Goal: Feedback & Contribution: Leave review/rating

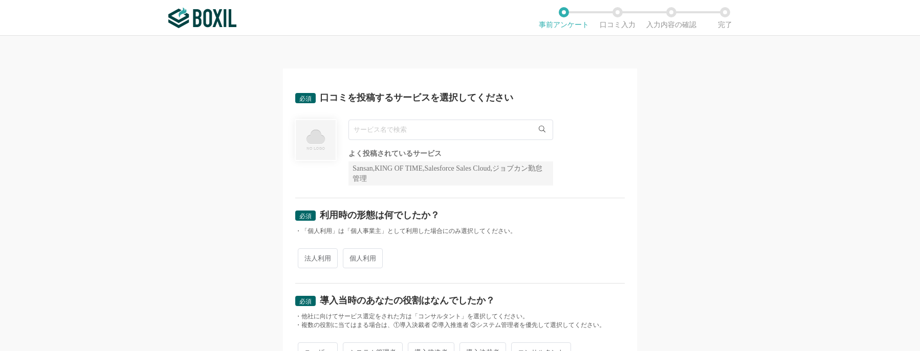
click at [508, 133] on input "text" at bounding box center [450, 130] width 205 height 20
click at [540, 130] on icon at bounding box center [542, 129] width 7 height 7
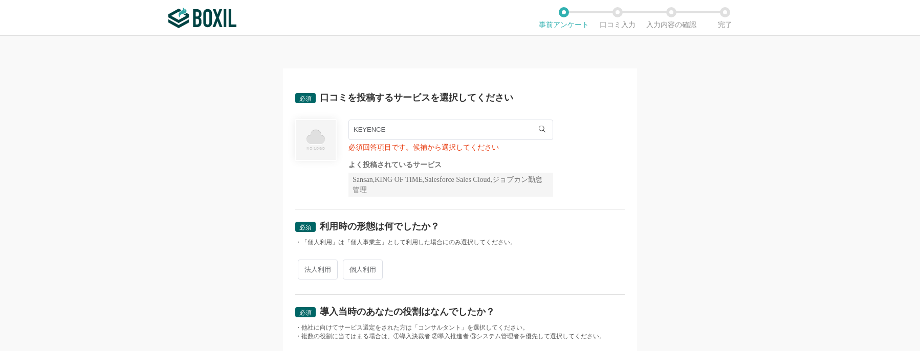
click at [525, 131] on input "KEYENCE" at bounding box center [450, 130] width 205 height 20
type input "K"
click at [539, 125] on input "text" at bounding box center [450, 130] width 205 height 20
click at [539, 128] on icon at bounding box center [542, 129] width 7 height 7
click at [471, 129] on input "text" at bounding box center [450, 130] width 205 height 20
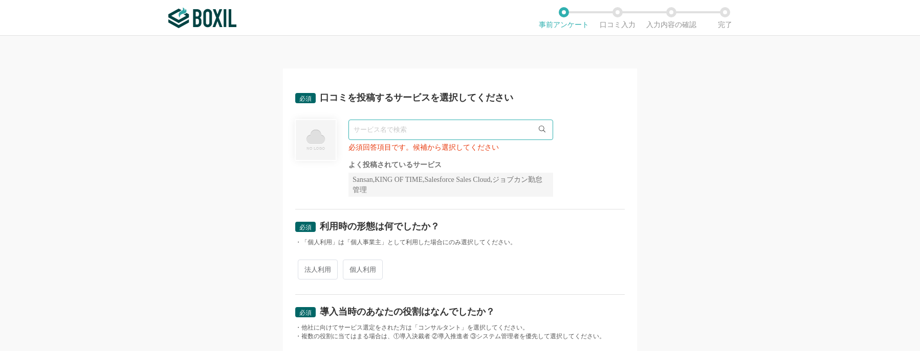
click at [530, 132] on input "text" at bounding box center [450, 130] width 205 height 20
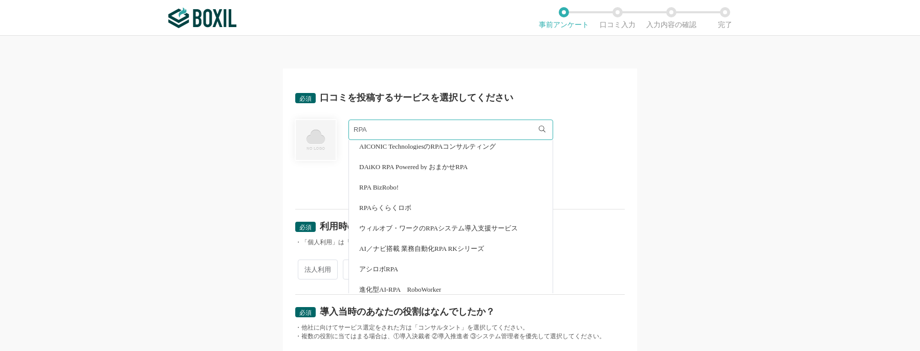
scroll to position [47, 0]
click at [464, 246] on span "AI／ナビ搭載 業務自動化RPA RKシリーズ" at bounding box center [421, 247] width 125 height 7
type input "AI／ナビ搭載 業務自動化RPA RKシリーズ"
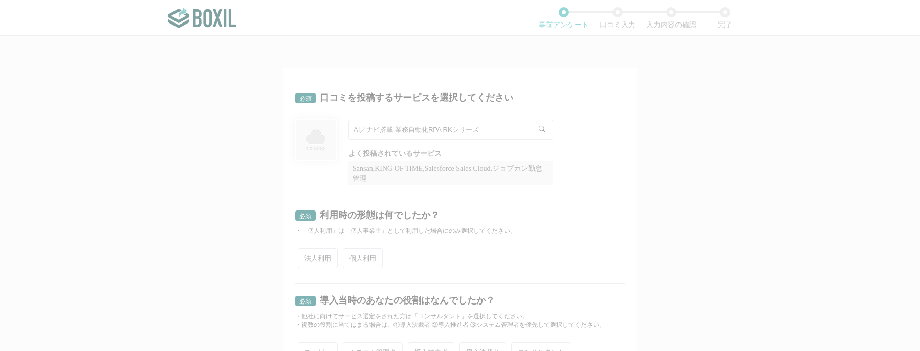
scroll to position [0, 0]
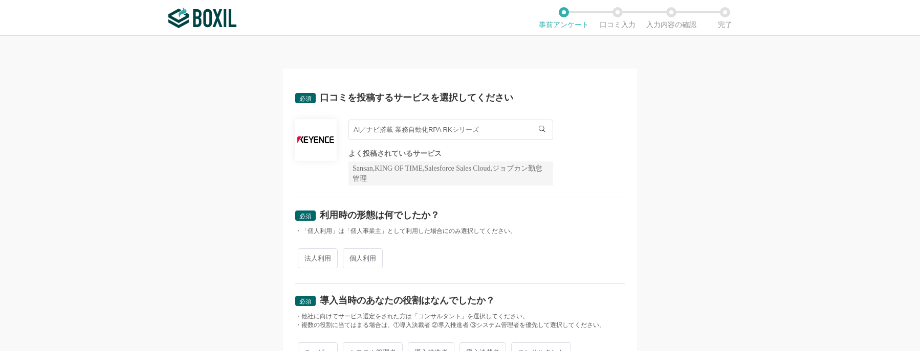
click at [324, 254] on span "法人利用" at bounding box center [318, 259] width 40 height 20
click at [307, 254] on input "法人利用" at bounding box center [303, 253] width 7 height 7
radio input "true"
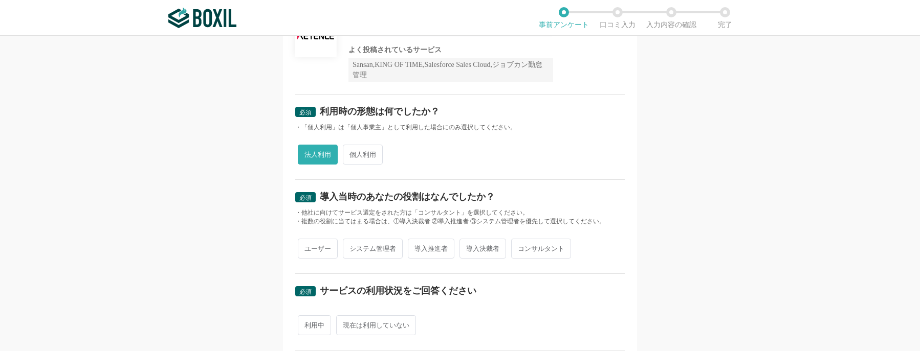
scroll to position [153, 0]
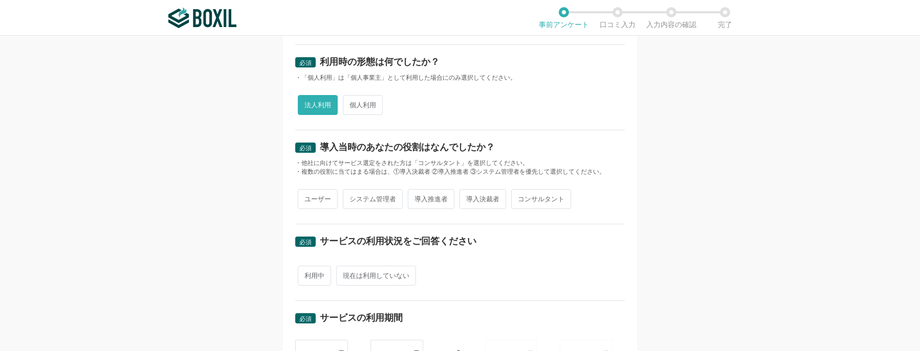
click at [425, 195] on span "導入推進者" at bounding box center [431, 199] width 47 height 20
click at [417, 195] on input "導入推進者" at bounding box center [413, 194] width 7 height 7
radio input "true"
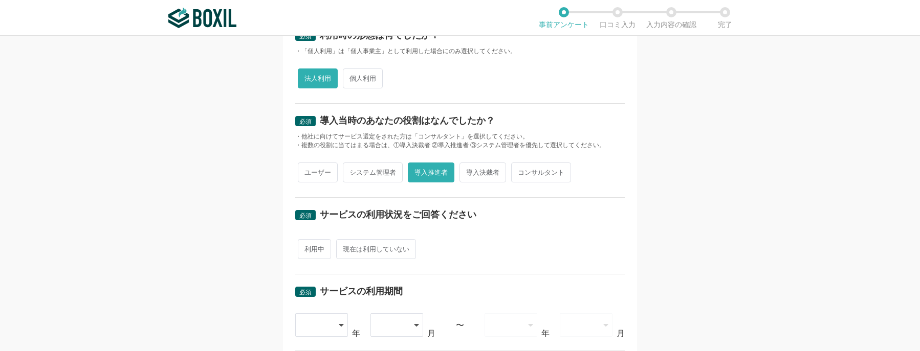
scroll to position [205, 0]
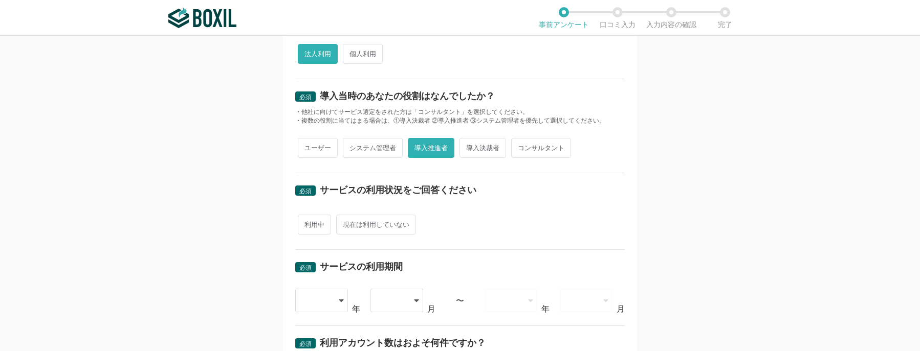
click at [318, 225] on span "利用中" at bounding box center [314, 225] width 33 height 20
click at [307, 223] on input "利用中" at bounding box center [303, 219] width 7 height 7
radio input "true"
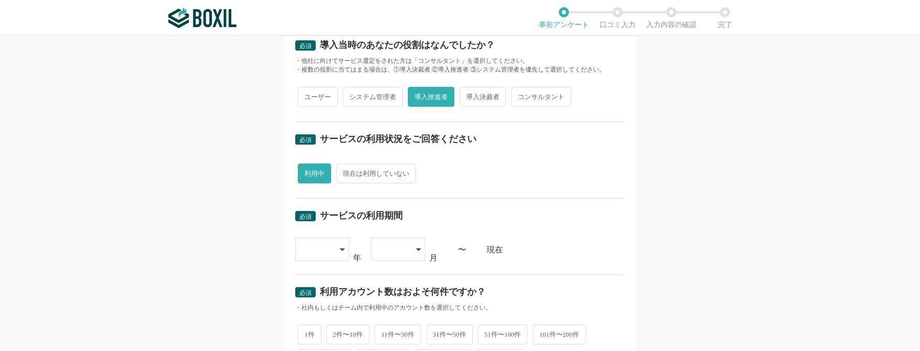
click at [340, 246] on icon at bounding box center [342, 250] width 5 height 8
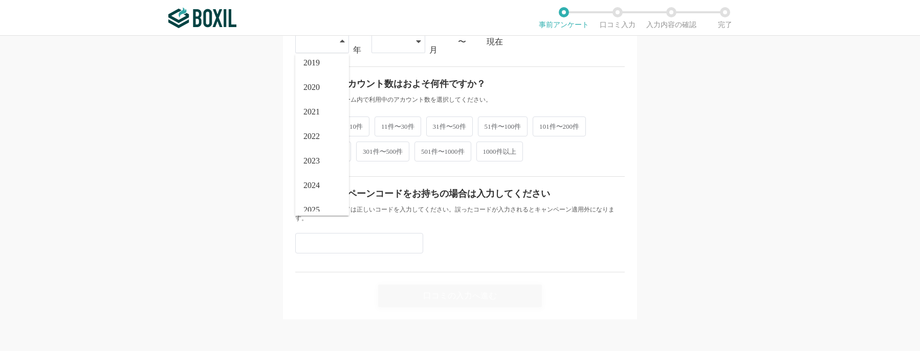
scroll to position [117, 0]
click at [315, 201] on span "2025" at bounding box center [311, 199] width 16 height 8
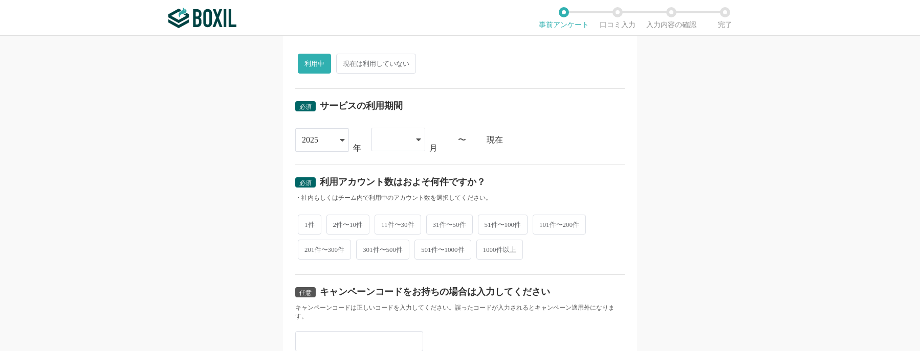
scroll to position [362, 0]
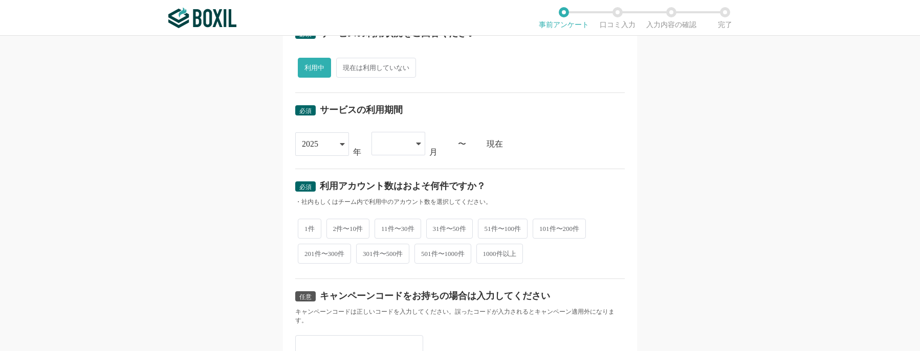
click at [416, 141] on icon at bounding box center [418, 144] width 5 height 8
click at [391, 266] on li "07" at bounding box center [398, 271] width 54 height 25
click at [341, 222] on span "2件〜10件" at bounding box center [347, 228] width 43 height 20
click at [336, 222] on input "2件〜10件" at bounding box center [332, 222] width 7 height 7
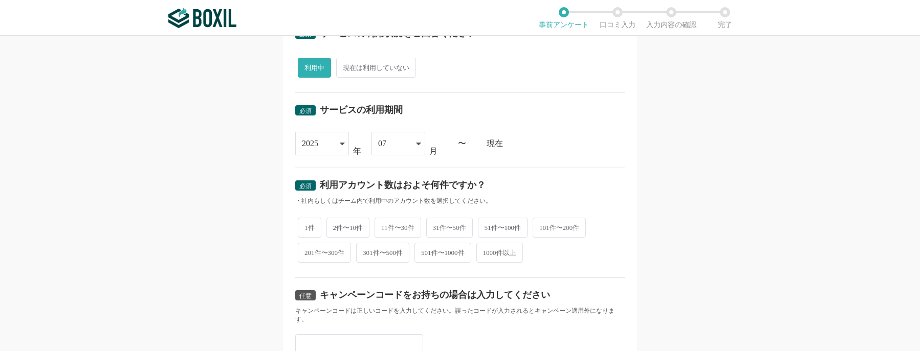
radio input "true"
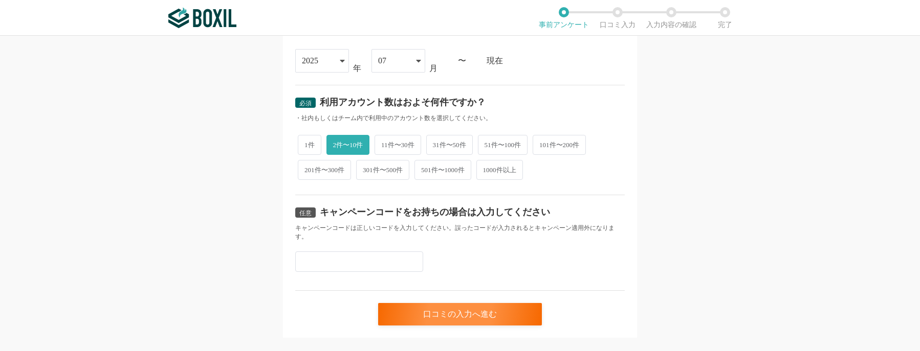
scroll to position [464, 0]
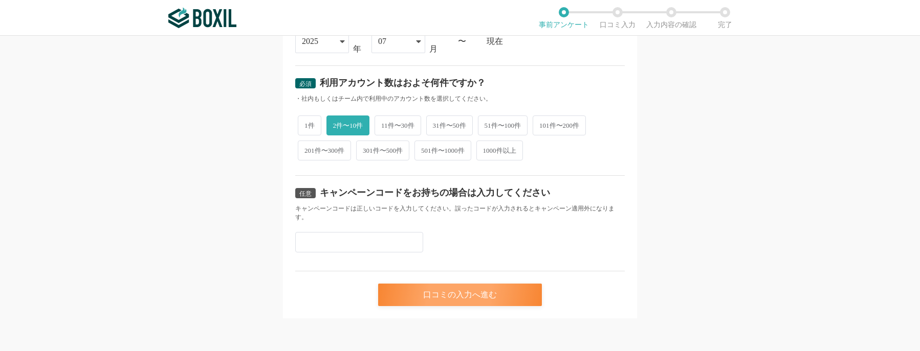
click at [475, 295] on div "口コミの入力へ進む" at bounding box center [460, 295] width 164 height 23
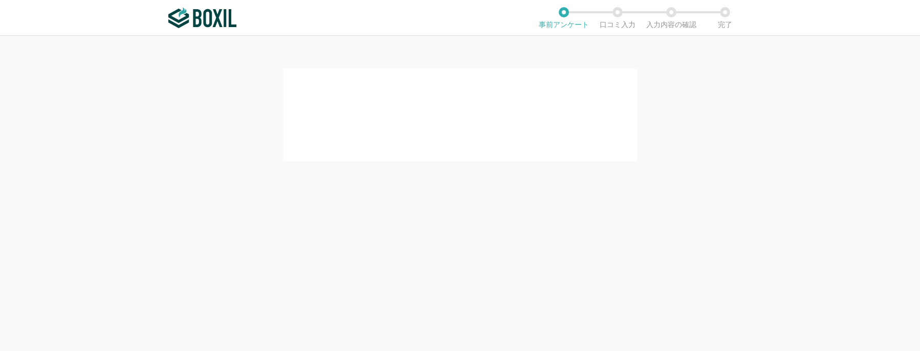
scroll to position [0, 0]
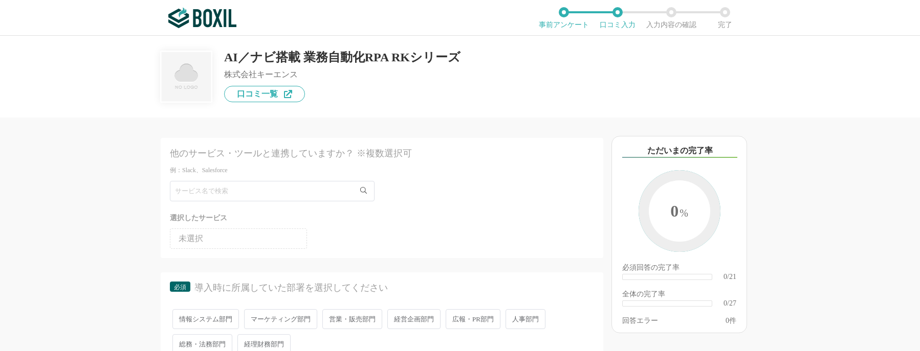
click at [291, 237] on li "未選択" at bounding box center [238, 239] width 137 height 20
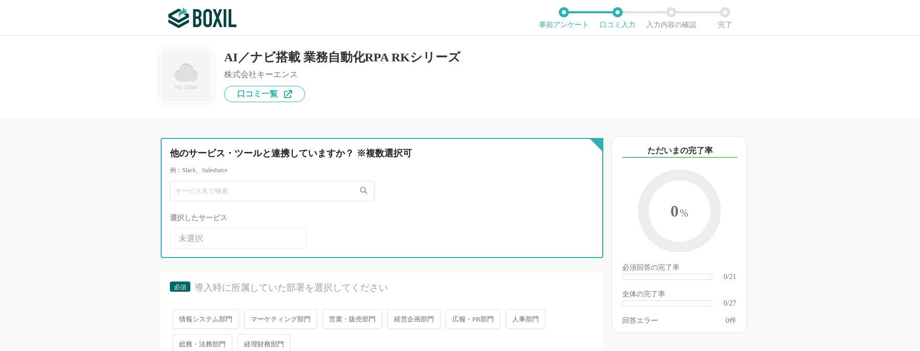
click at [301, 194] on input "text" at bounding box center [272, 191] width 205 height 20
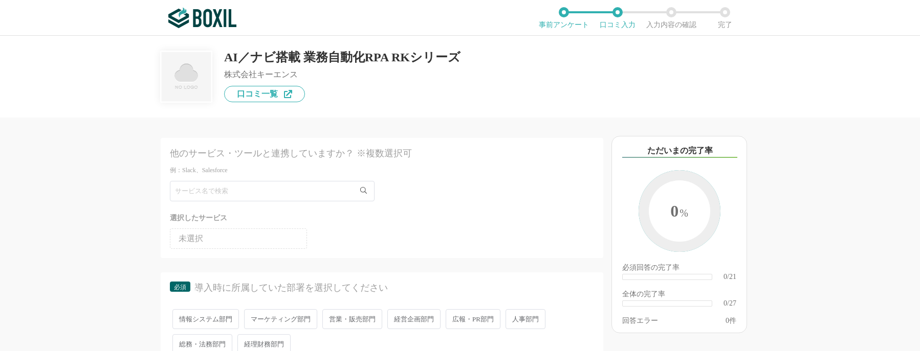
click at [363, 190] on icon at bounding box center [363, 190] width 7 height 7
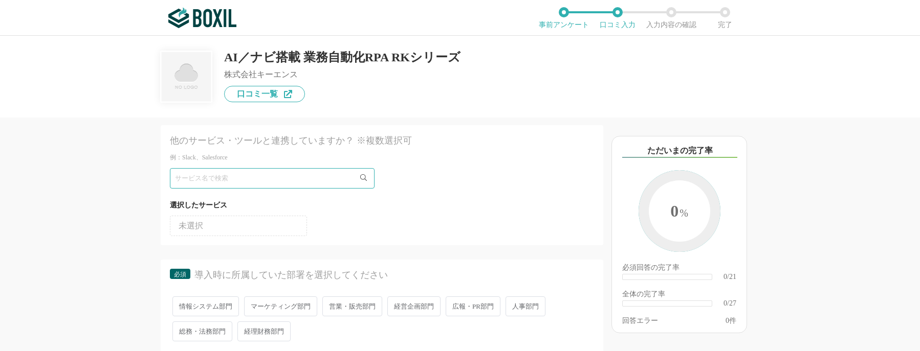
scroll to position [51, 0]
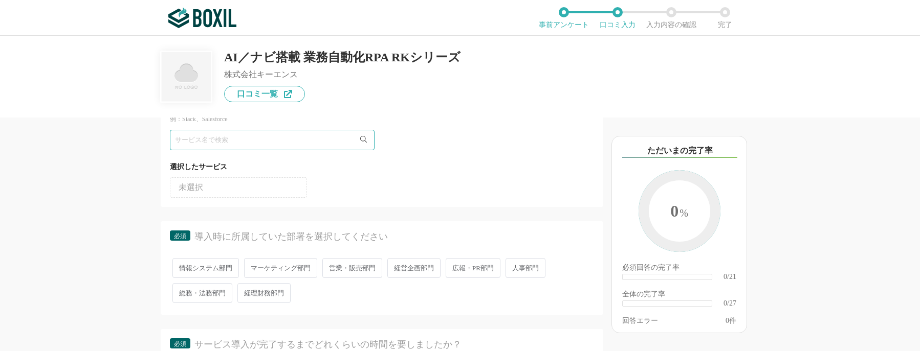
click at [259, 290] on span "経理財務部門" at bounding box center [263, 293] width 53 height 20
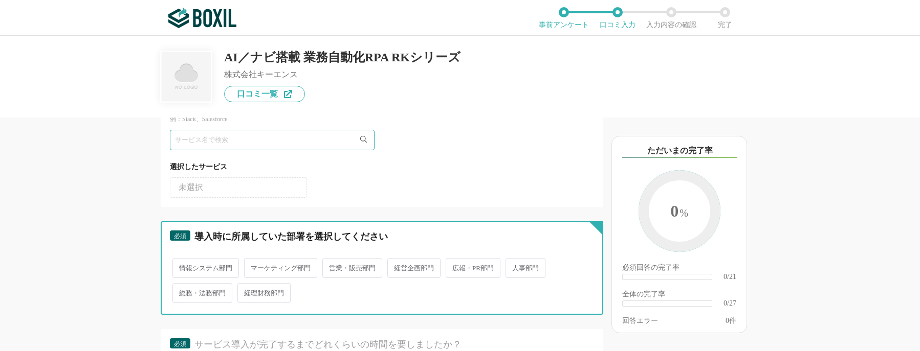
click at [247, 290] on input "経理財務部門" at bounding box center [243, 288] width 7 height 7
radio input "true"
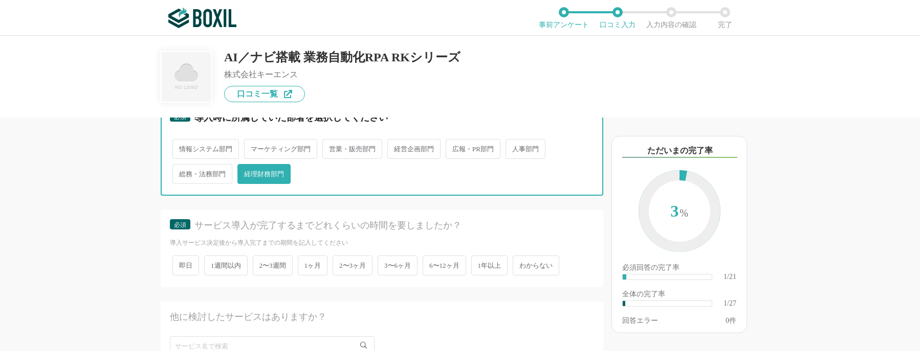
scroll to position [205, 0]
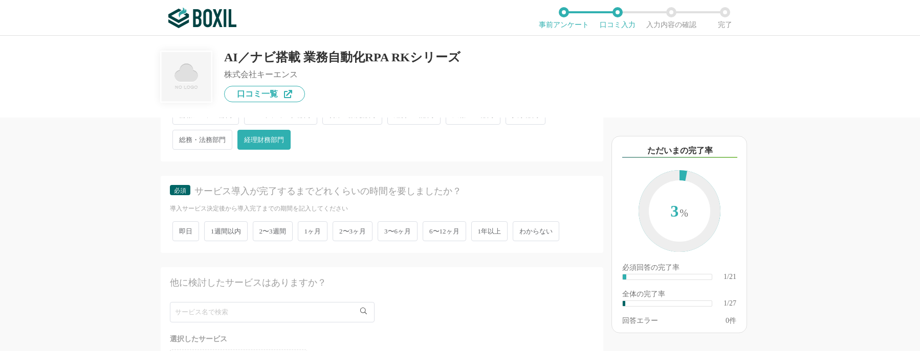
click at [267, 232] on span "2〜3週間" at bounding box center [273, 231] width 40 height 20
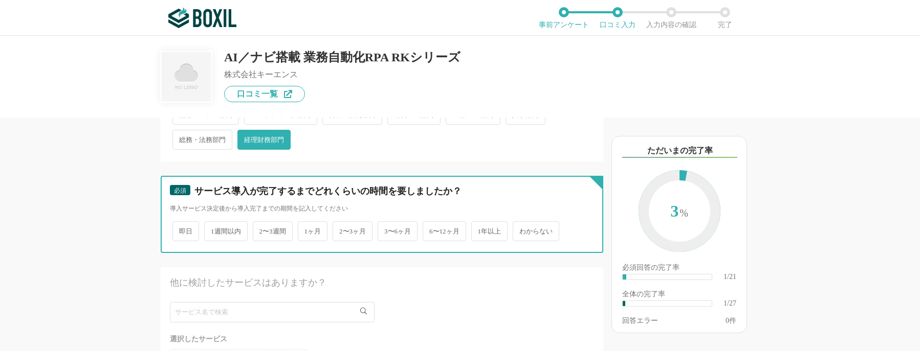
click at [262, 230] on input "2〜3週間" at bounding box center [258, 226] width 7 height 7
radio input "true"
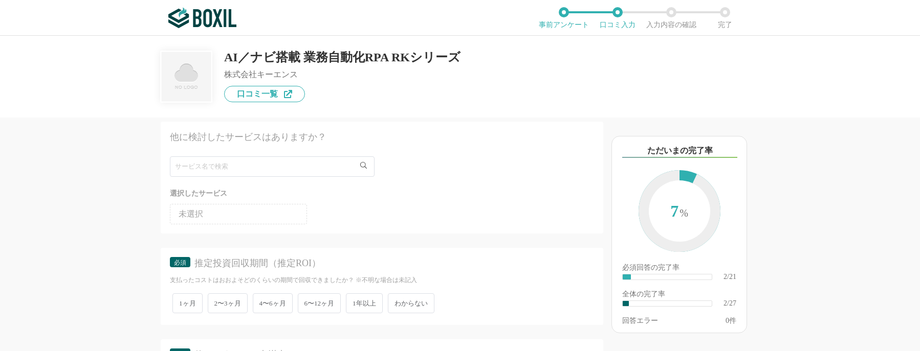
scroll to position [358, 0]
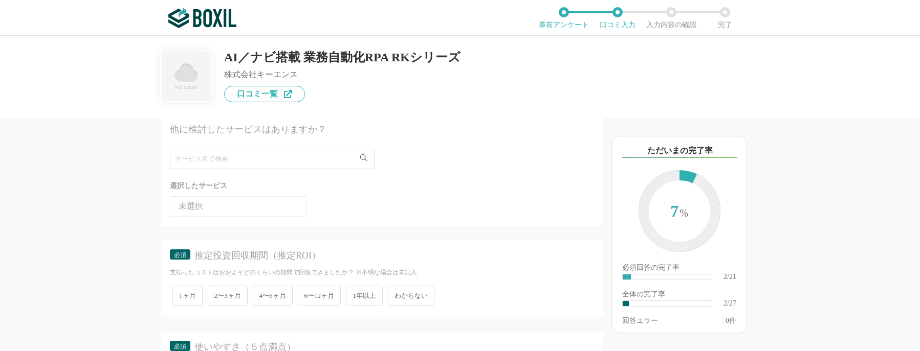
click at [406, 293] on span "わからない" at bounding box center [411, 296] width 47 height 20
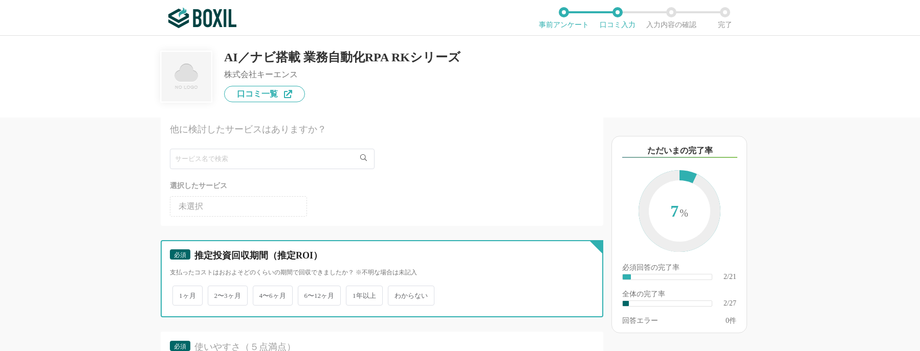
click at [397, 293] on input "わからない" at bounding box center [393, 290] width 7 height 7
radio input "true"
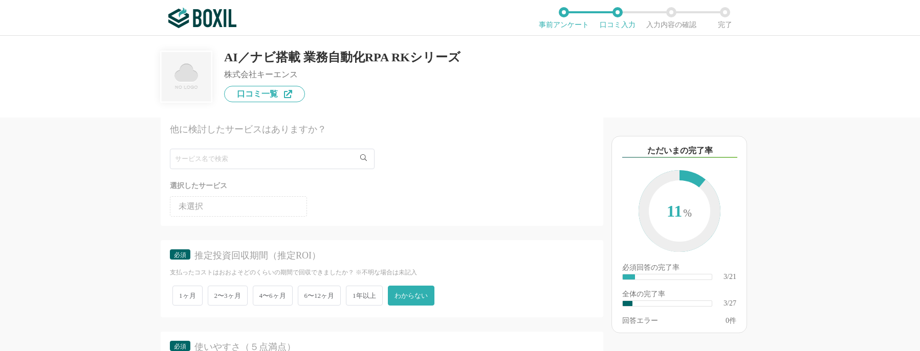
click at [413, 293] on span "わからない" at bounding box center [411, 296] width 47 height 20
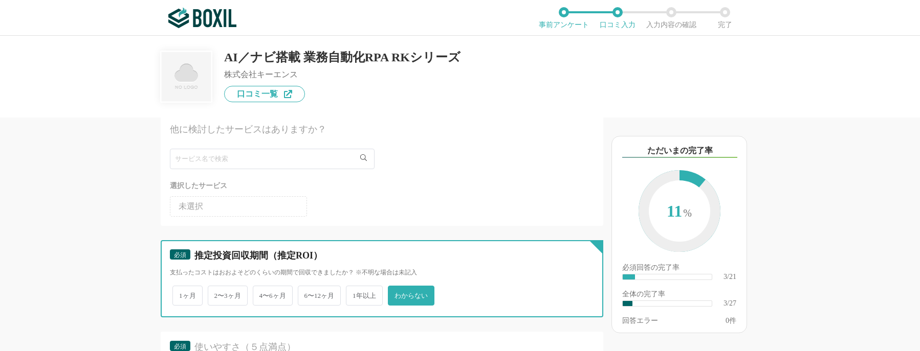
click at [397, 293] on input "わからない" at bounding box center [393, 290] width 7 height 7
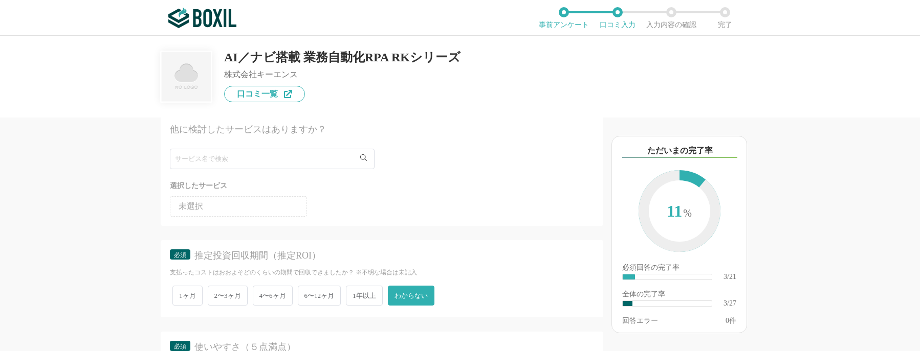
click at [414, 292] on span "わからない" at bounding box center [411, 296] width 47 height 20
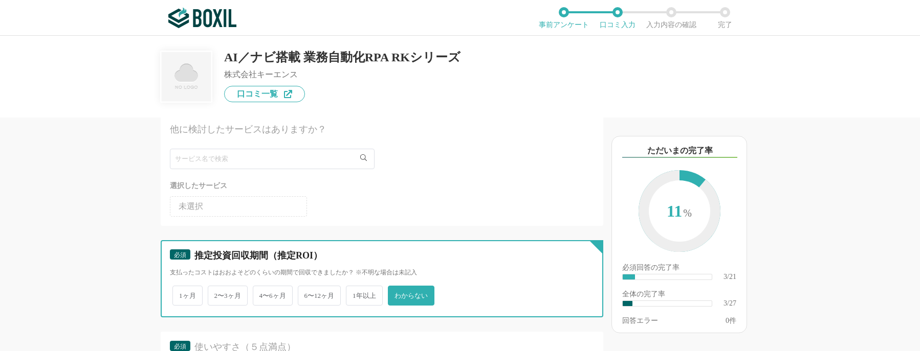
click at [397, 292] on input "わからない" at bounding box center [393, 290] width 7 height 7
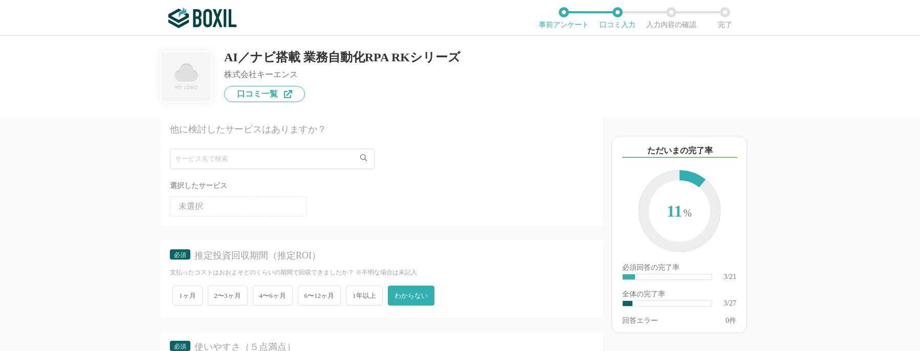
click at [464, 204] on ul "未選択" at bounding box center [382, 204] width 424 height 25
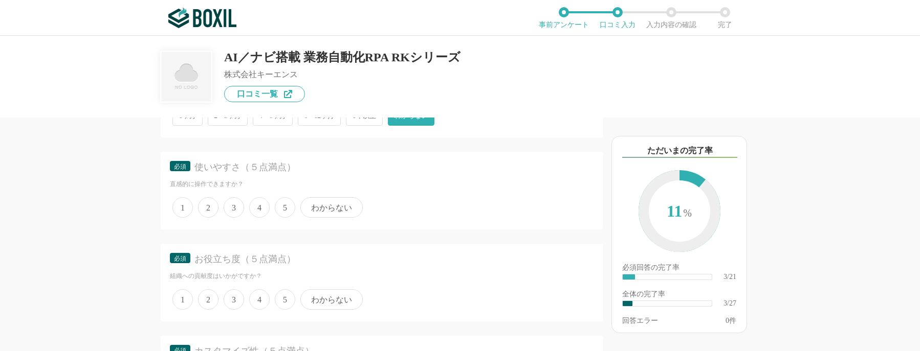
scroll to position [563, 0]
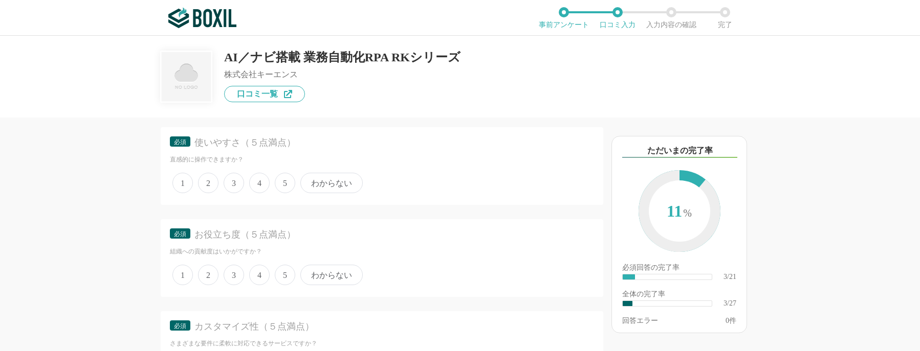
click at [264, 275] on span "4" at bounding box center [259, 275] width 20 height 20
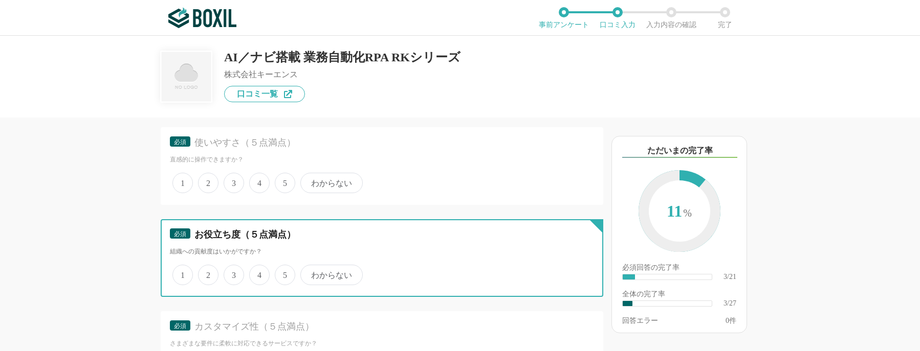
click at [258, 273] on input "4" at bounding box center [255, 269] width 7 height 7
radio input "true"
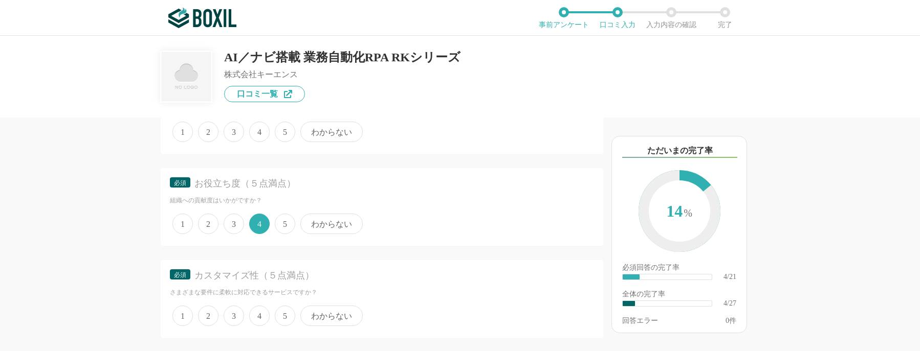
click at [262, 313] on span "4" at bounding box center [259, 316] width 20 height 20
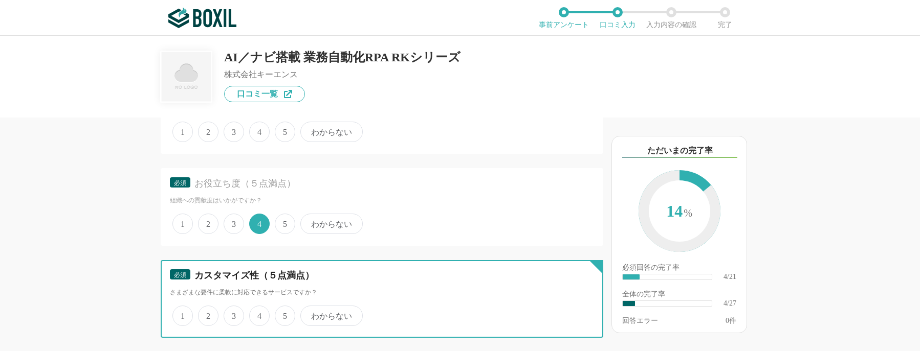
click at [258, 313] on input "4" at bounding box center [255, 310] width 7 height 7
radio input "true"
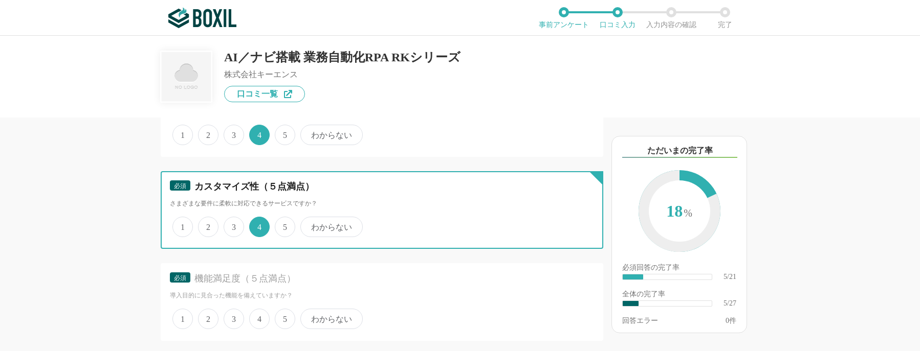
scroll to position [716, 0]
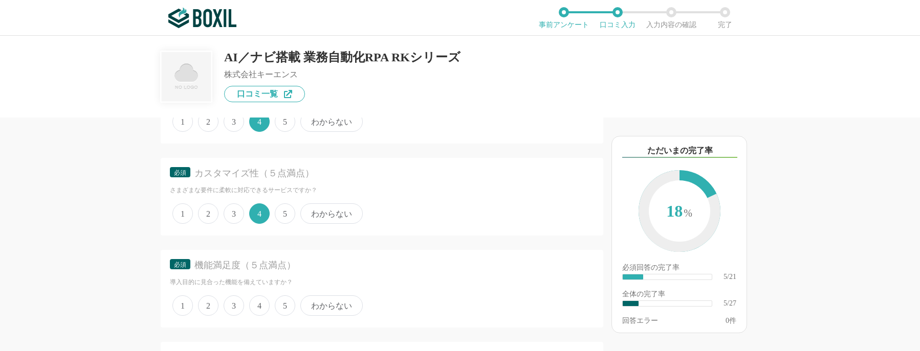
click at [263, 302] on span "4" at bounding box center [259, 306] width 20 height 20
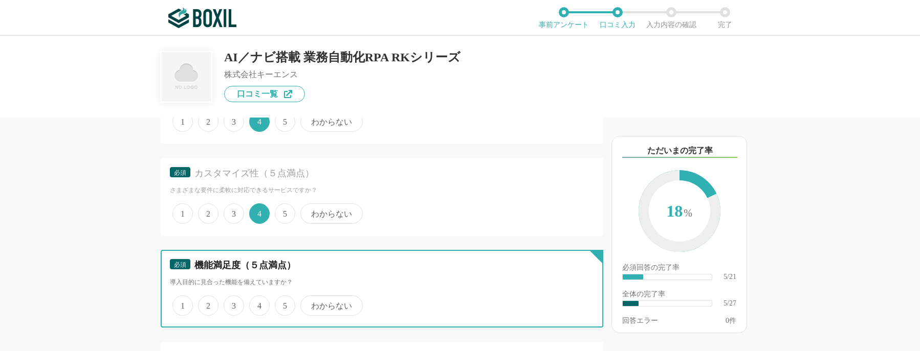
click at [258, 302] on input "4" at bounding box center [255, 300] width 7 height 7
radio input "true"
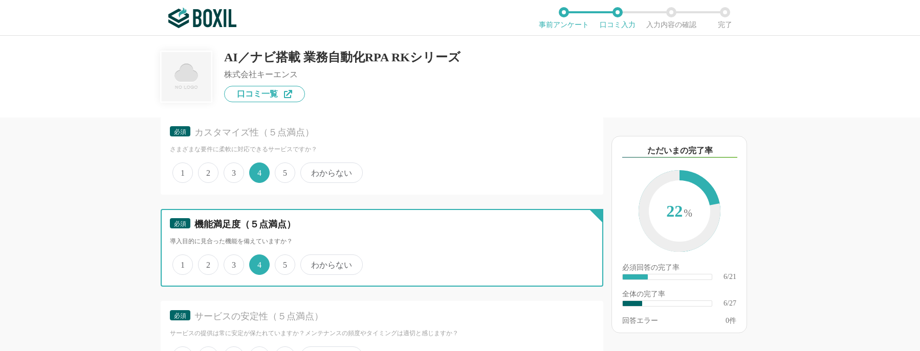
scroll to position [818, 0]
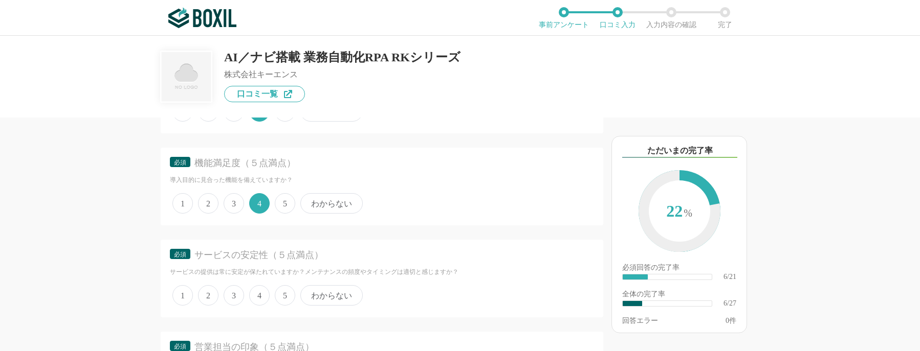
click at [281, 292] on span "5" at bounding box center [285, 295] width 20 height 20
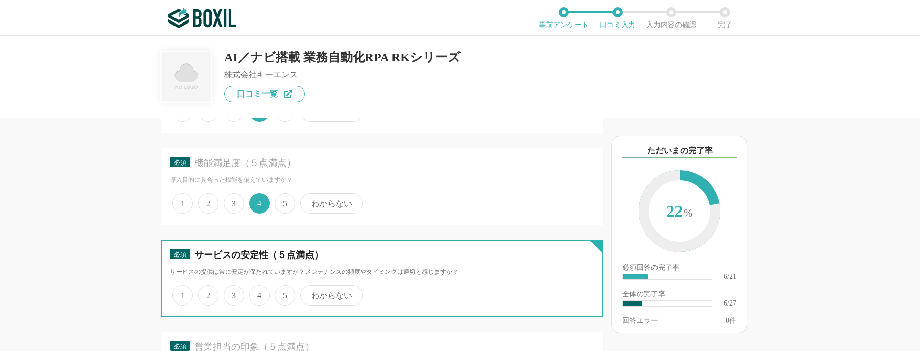
click at [281, 292] on input "5" at bounding box center [280, 290] width 7 height 7
radio input "true"
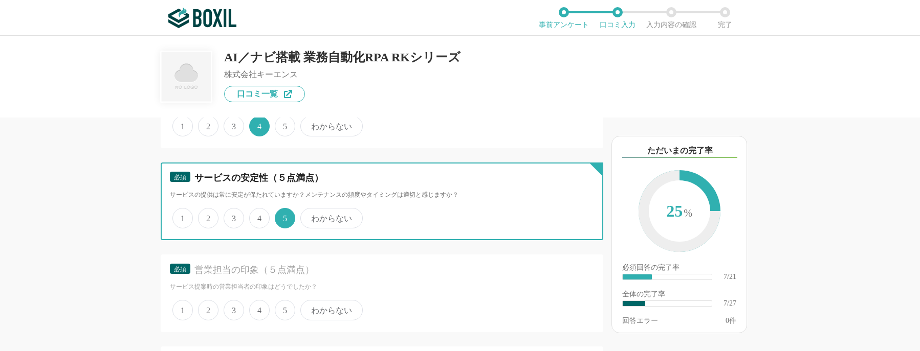
scroll to position [921, 0]
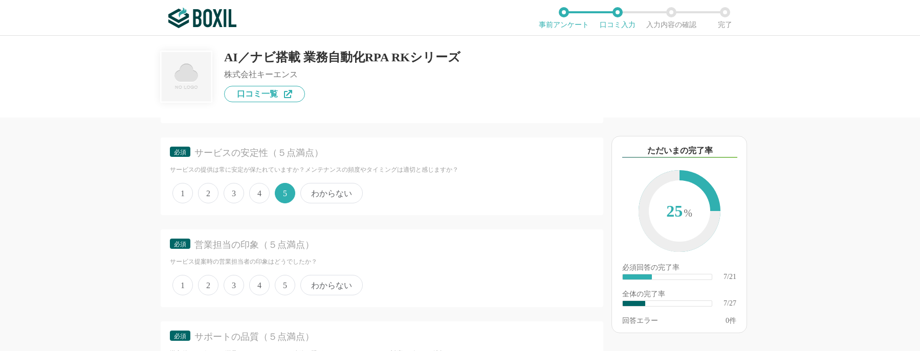
click at [281, 286] on span "5" at bounding box center [285, 285] width 20 height 20
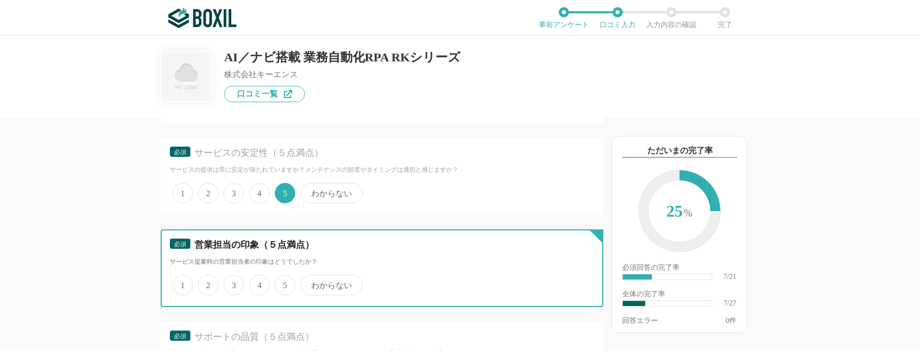
click at [281, 283] on input "5" at bounding box center [280, 280] width 7 height 7
radio input "true"
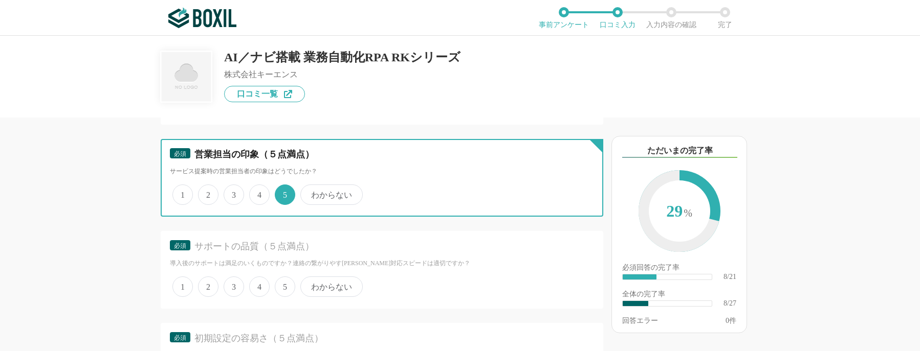
scroll to position [1023, 0]
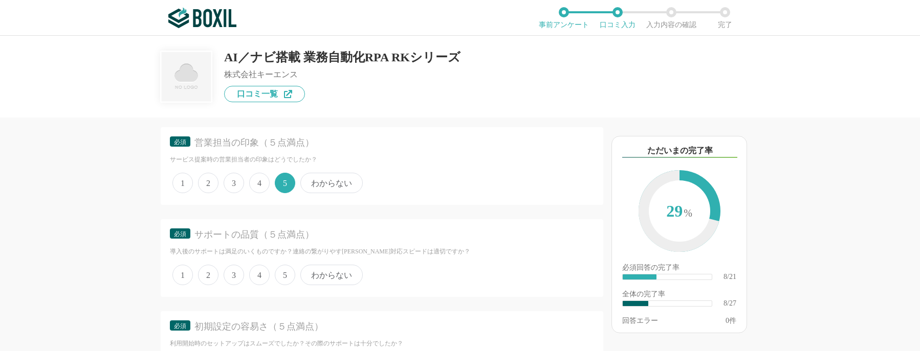
click at [278, 277] on span "5" at bounding box center [285, 275] width 20 height 20
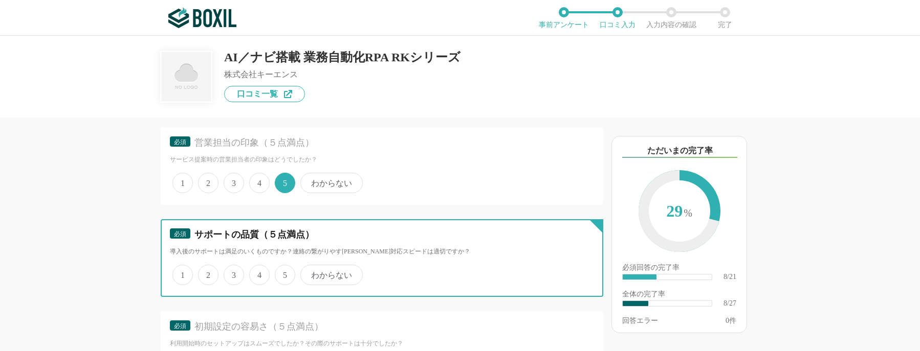
click at [278, 273] on input "5" at bounding box center [280, 269] width 7 height 7
radio input "true"
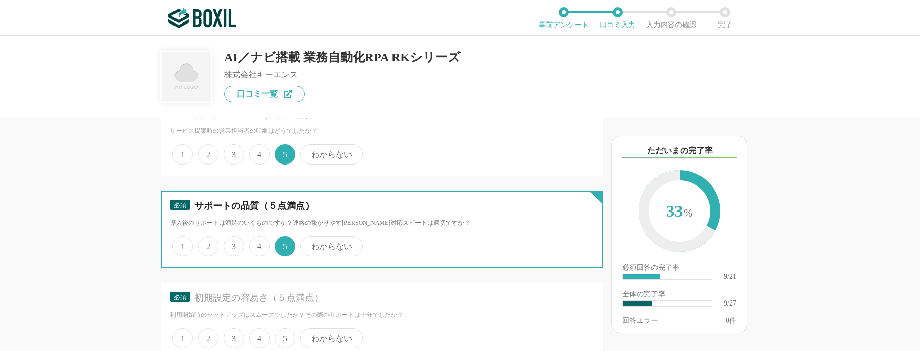
scroll to position [1074, 0]
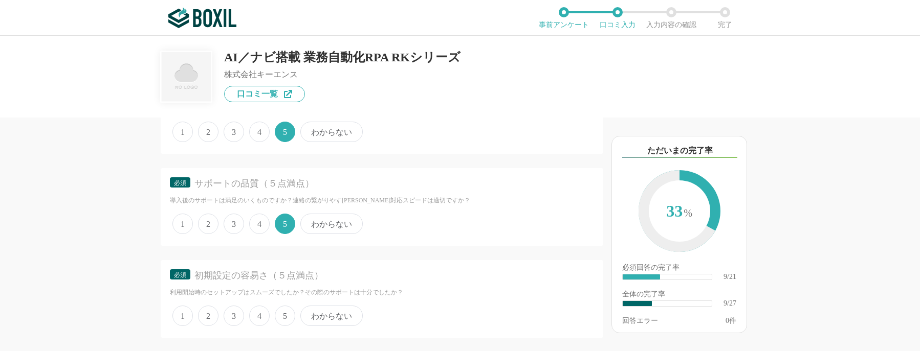
click at [237, 314] on span "3" at bounding box center [234, 316] width 20 height 20
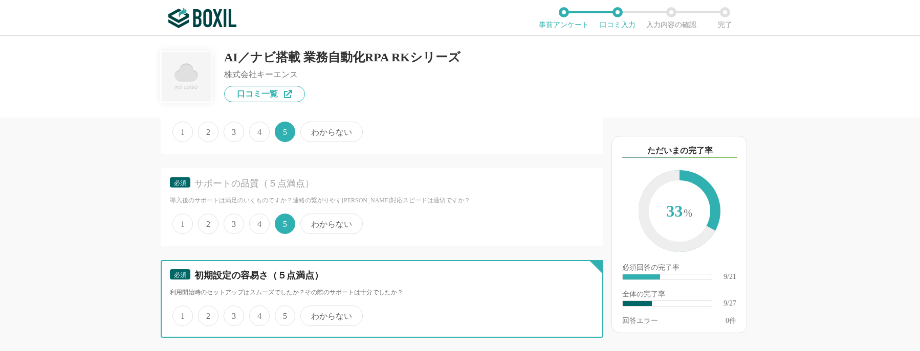
click at [233, 314] on input "3" at bounding box center [229, 310] width 7 height 7
radio input "true"
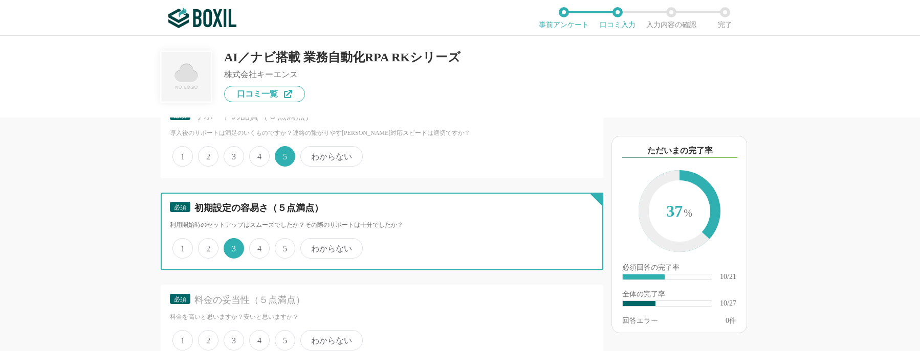
scroll to position [1176, 0]
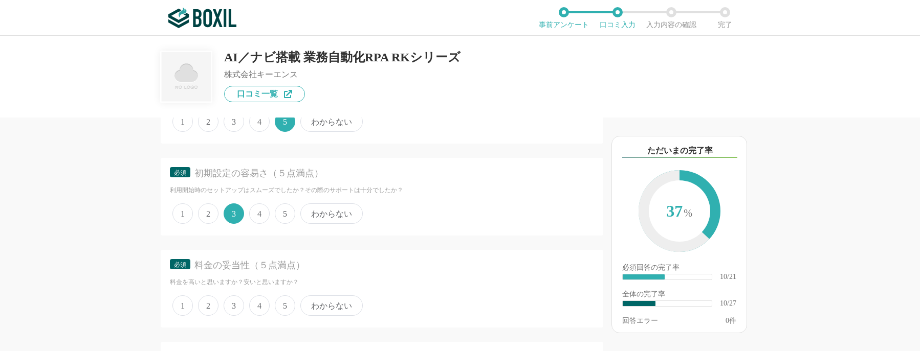
click at [232, 305] on span "3" at bounding box center [234, 306] width 20 height 20
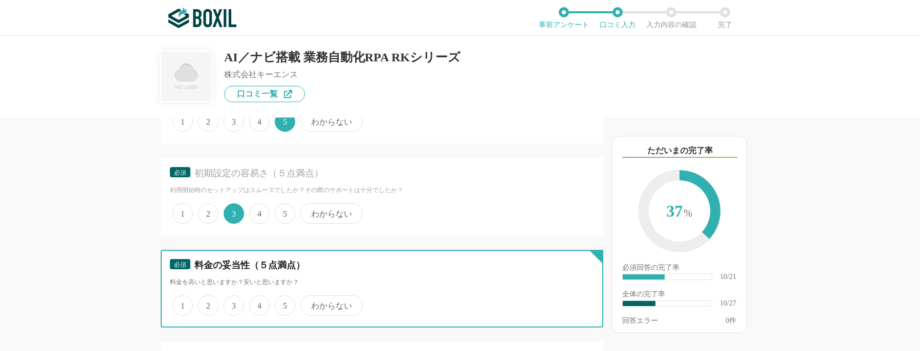
click at [232, 304] on input "3" at bounding box center [229, 300] width 7 height 7
radio input "true"
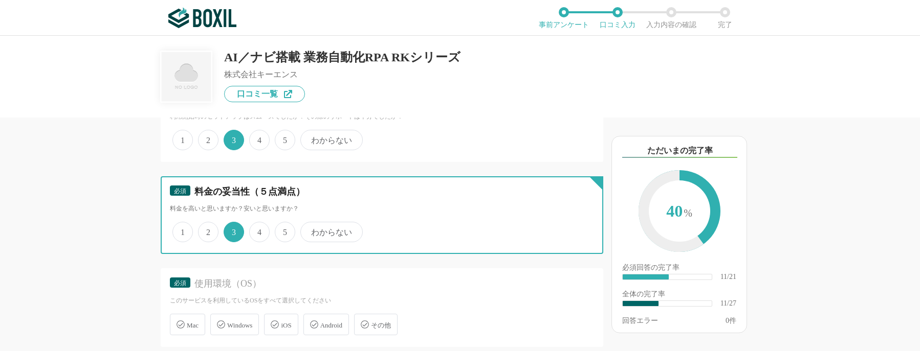
scroll to position [1279, 0]
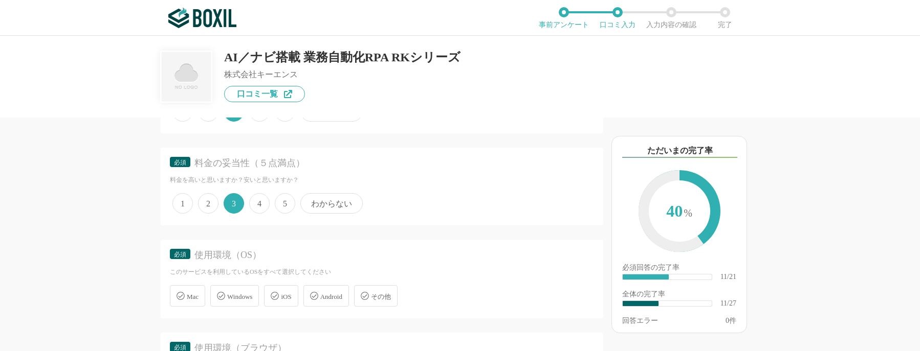
click at [244, 293] on span "Windows" at bounding box center [239, 297] width 25 height 8
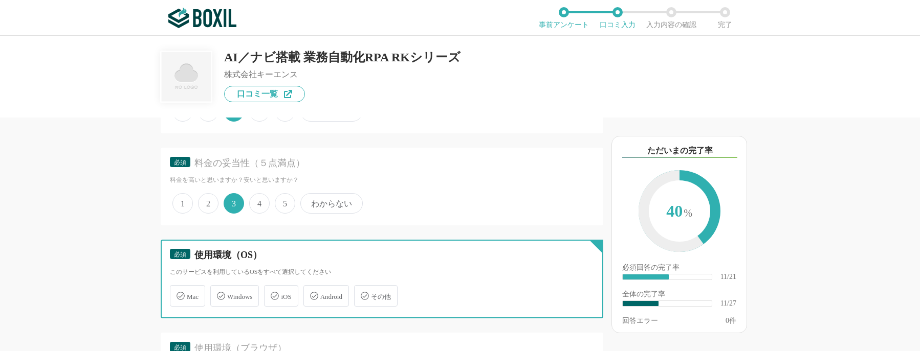
click at [219, 293] on input "Windows" at bounding box center [215, 290] width 7 height 7
checkbox input "true"
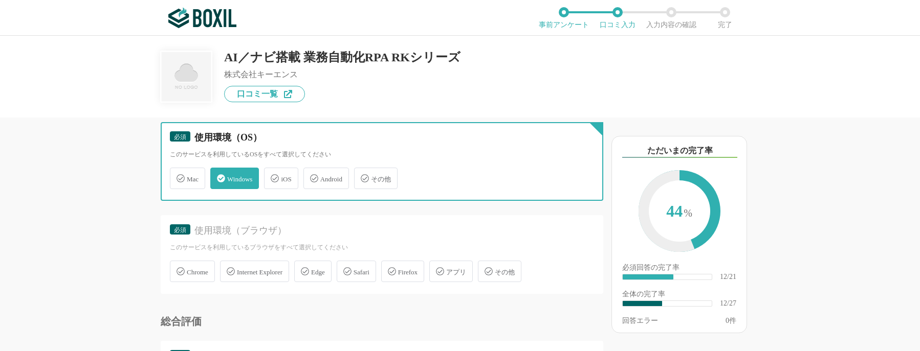
scroll to position [1432, 0]
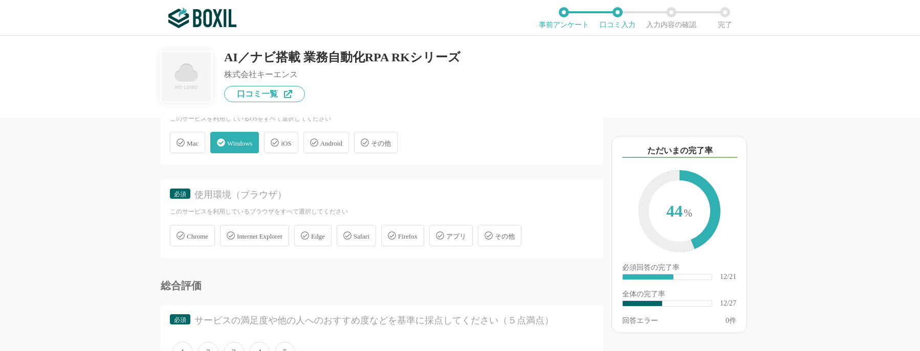
click at [323, 236] on span "Edge" at bounding box center [318, 237] width 14 height 8
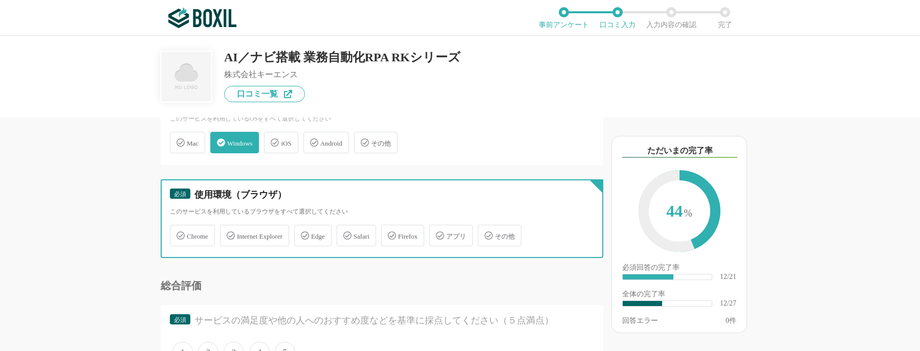
click at [303, 233] on input "Edge" at bounding box center [299, 230] width 7 height 7
checkbox input "true"
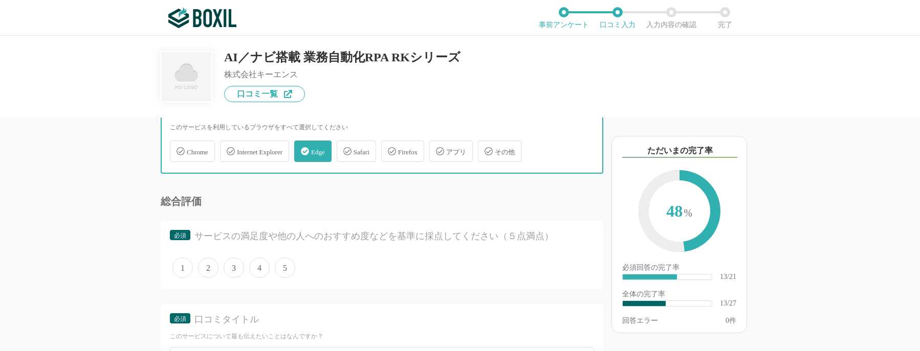
scroll to position [1534, 0]
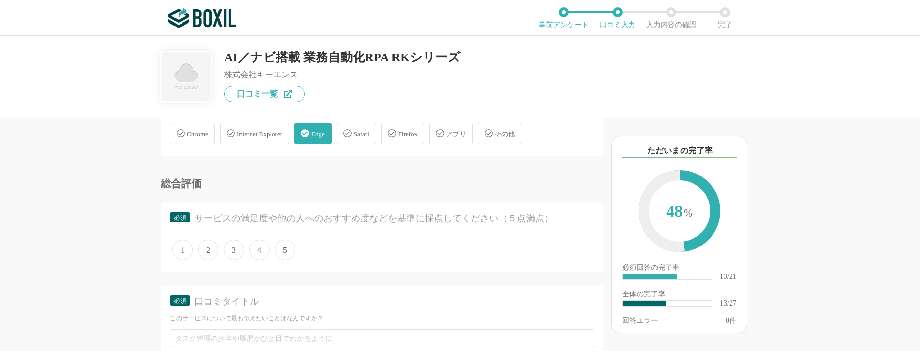
click at [258, 249] on span "4" at bounding box center [259, 250] width 20 height 20
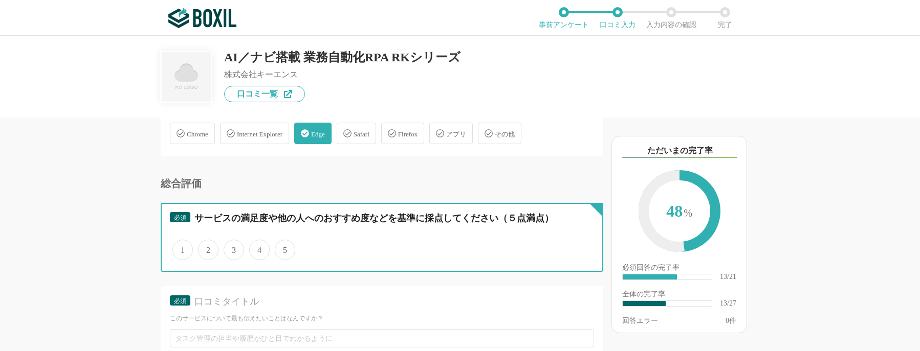
click at [258, 248] on input "4" at bounding box center [255, 244] width 7 height 7
radio input "true"
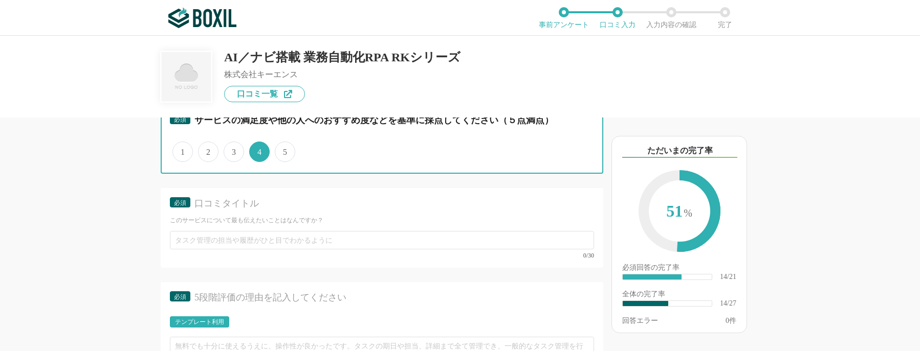
scroll to position [1637, 0]
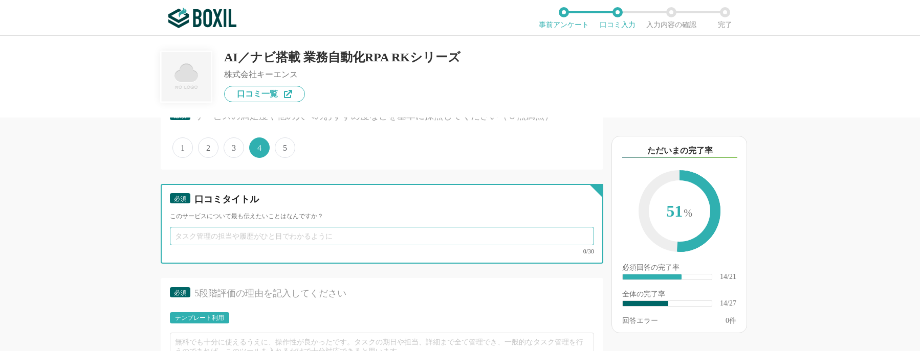
click at [403, 237] on input "text" at bounding box center [382, 236] width 424 height 18
type input "単"
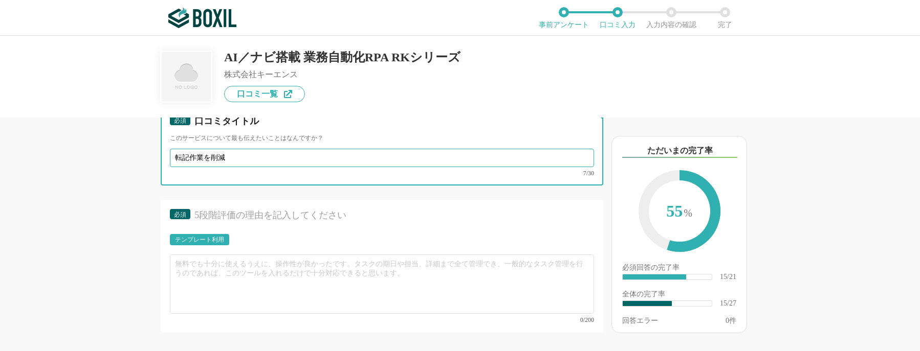
scroll to position [1739, 0]
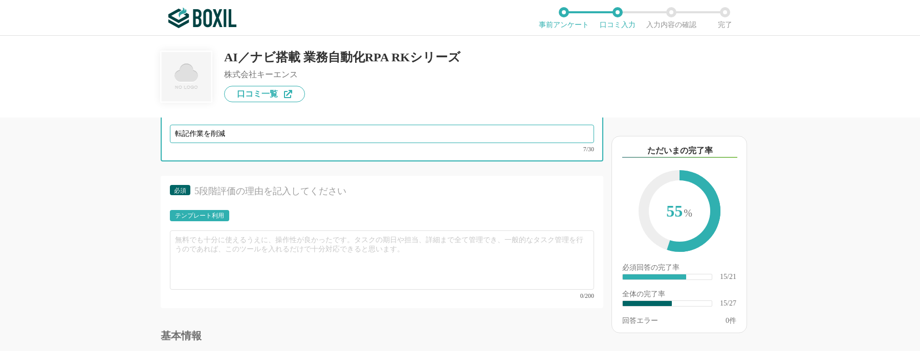
type input "転記作業を削減"
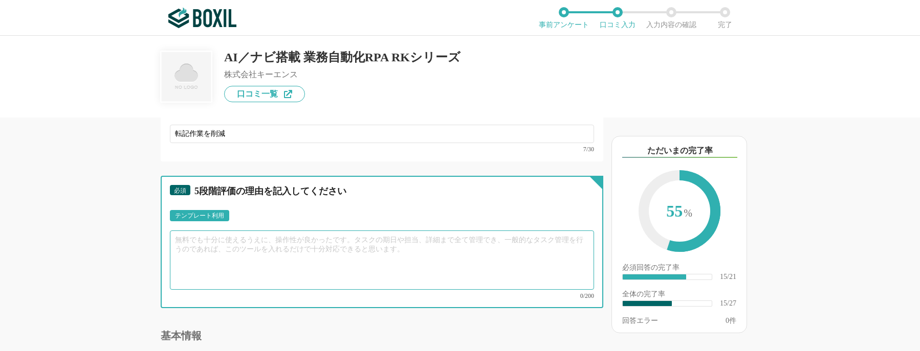
click at [422, 245] on textarea at bounding box center [382, 260] width 424 height 59
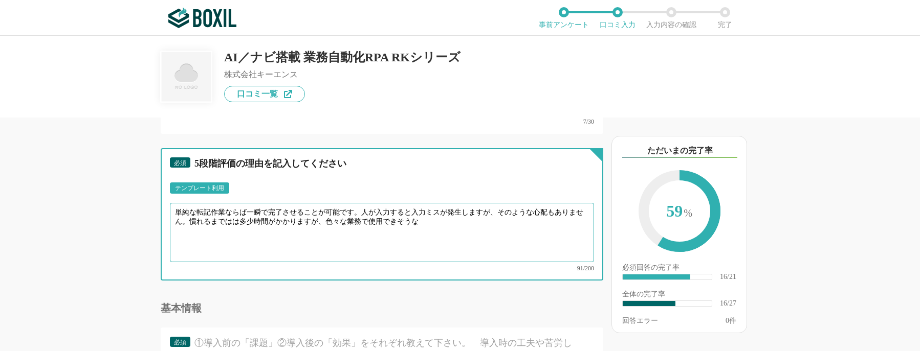
scroll to position [1790, 0]
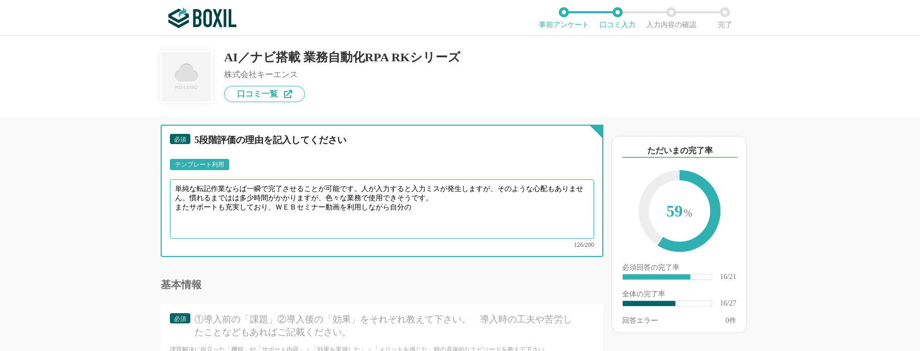
click at [273, 203] on textarea "単純な転記作業ならば一瞬で完了させることが可能です。人が入力すると入力ミスが発生しますが、そのような心配もありません。慣れるまではは多少時間がかかりますが、色…" at bounding box center [382, 209] width 424 height 59
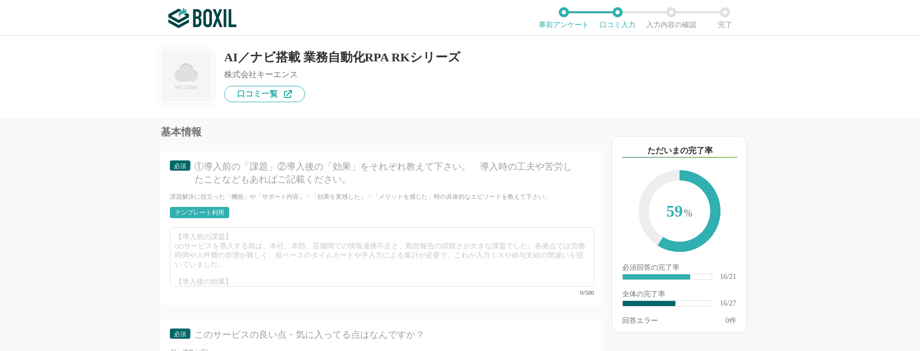
scroll to position [1944, 0]
type textarea "単純な転記作業ならば一瞬で完了させることが可能です。人が入力すると入力ミスが発生しますが、そのような心配もありません。慣れるまではは多少時間がかかりますが、色…"
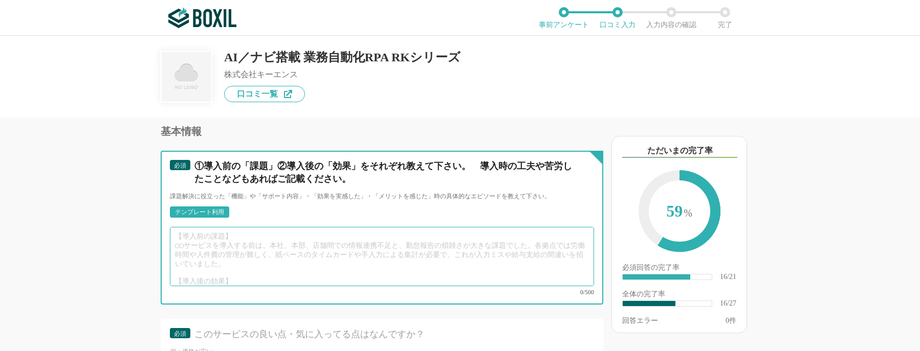
click at [258, 238] on textarea at bounding box center [382, 256] width 424 height 59
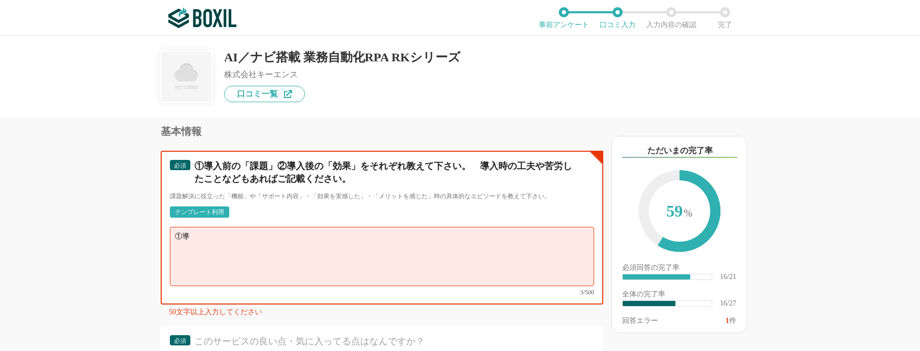
type textarea "①"
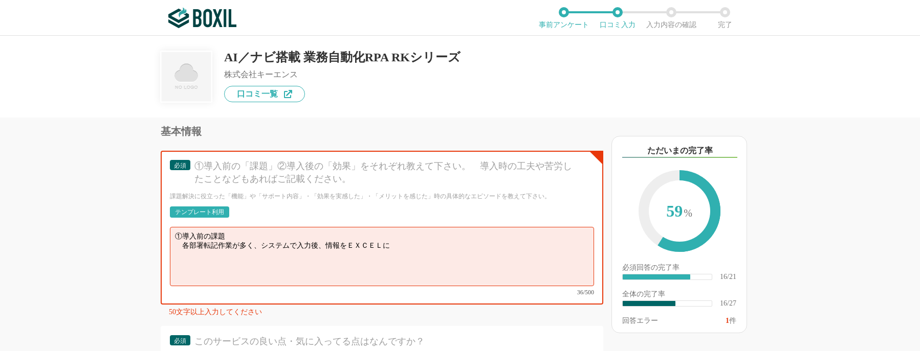
click at [714, 88] on div "AI／ナビ搭載 業務自動化RPA RKシリーズ 株式会社キーエンス 口コミ一覧" at bounding box center [460, 69] width 598 height 66
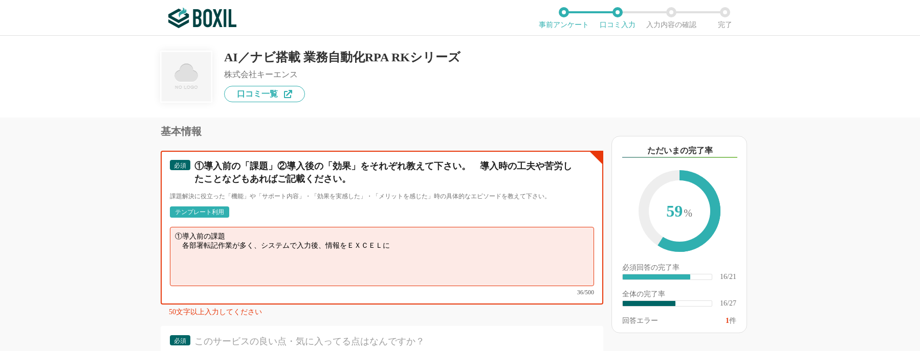
click at [409, 241] on textarea "①導入前の課題 各部署転記作業が多く、システムで入力後、情報をＥＸＣＥＬに" at bounding box center [382, 256] width 424 height 59
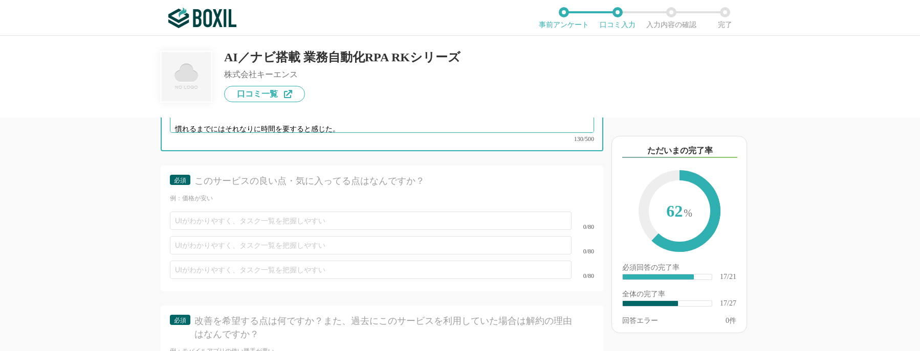
scroll to position [2046, 0]
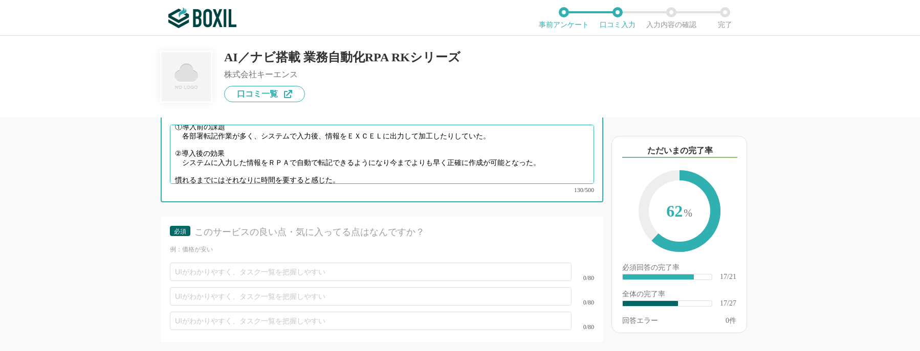
type textarea "①導入前の課題 各部署転記作業が多く、システムで入力後、情報をＥＸＣＥＬに出力して加工したりしていた。 ②導入後の効果 システムに入力した情報をＲＰＡで自動で…"
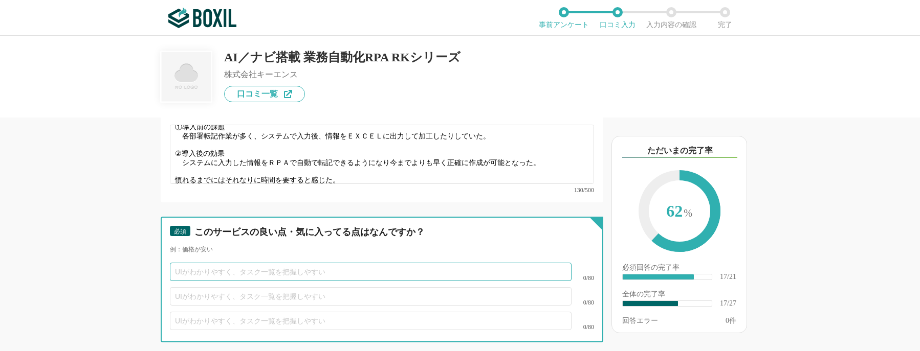
click at [352, 263] on input "text" at bounding box center [371, 272] width 402 height 18
type input "サポートが充実している"
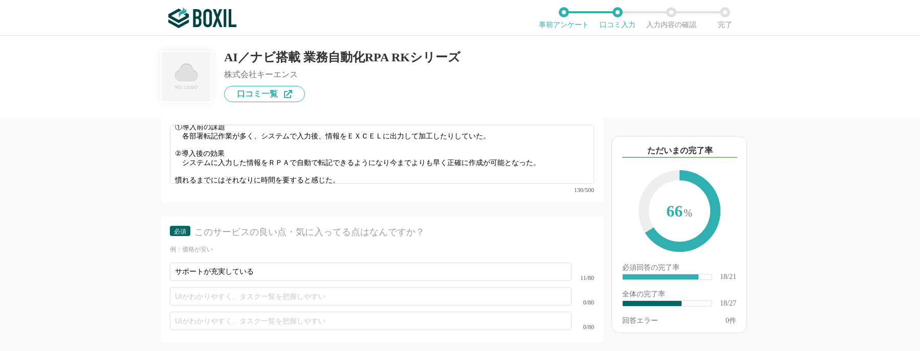
click at [328, 309] on div "0/80" at bounding box center [382, 321] width 424 height 25
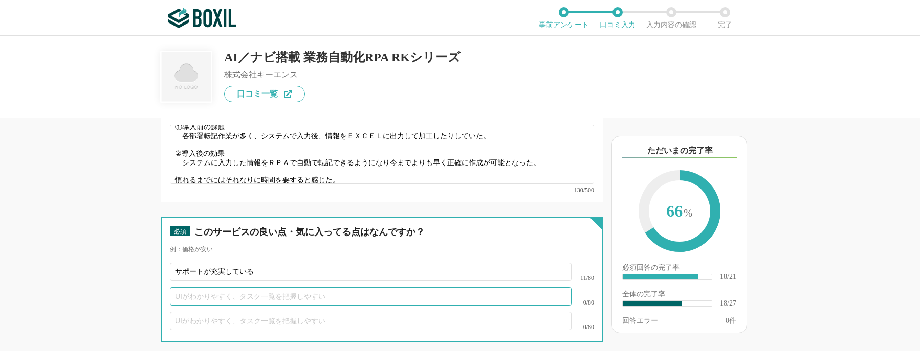
click at [298, 288] on input "text" at bounding box center [371, 296] width 402 height 18
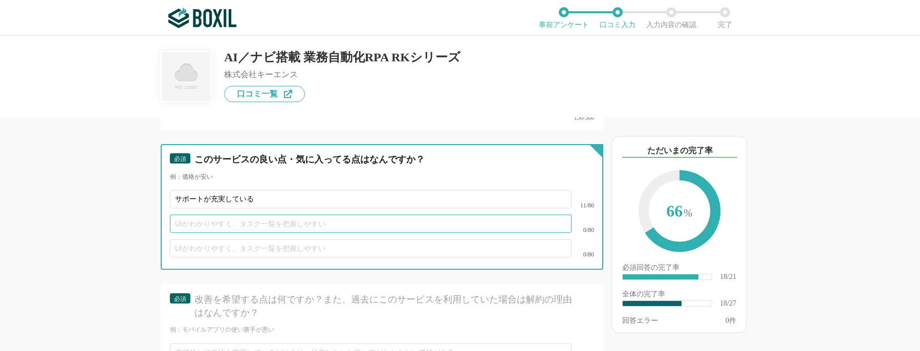
scroll to position [2148, 0]
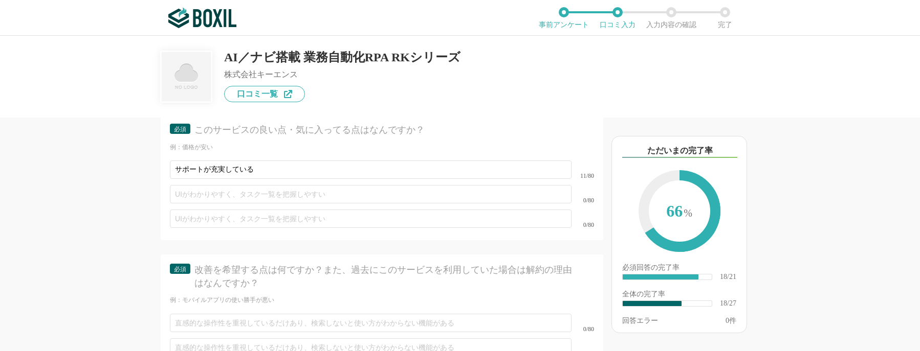
click at [300, 280] on div "必須 改善を希望する点は何ですか？また、過去にこのサービスを利用していた場合は解約の理由はなんですか？" at bounding box center [382, 280] width 424 height 32
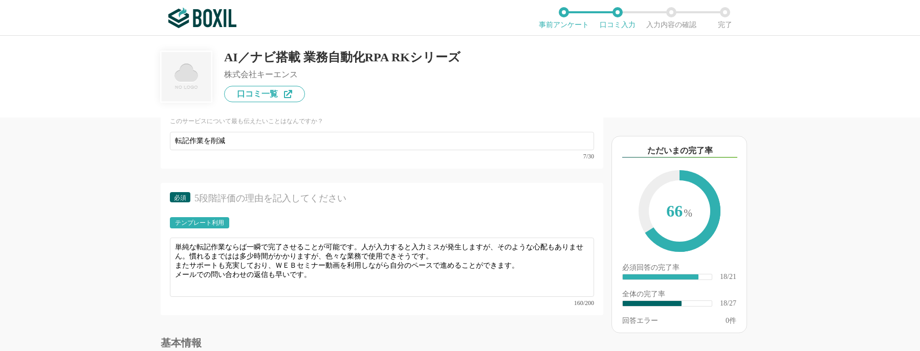
scroll to position [1688, 0]
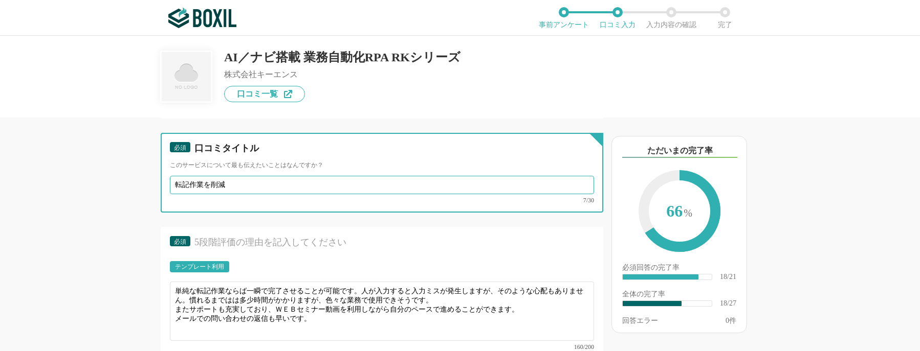
click at [275, 191] on input "転記作業を削減" at bounding box center [382, 185] width 424 height 18
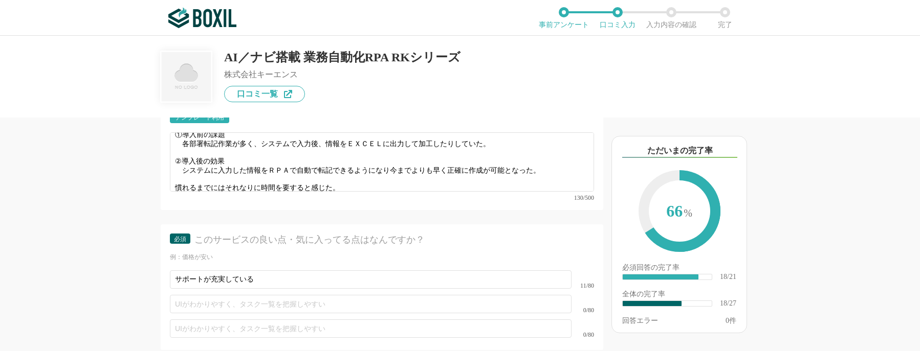
scroll to position [2046, 0]
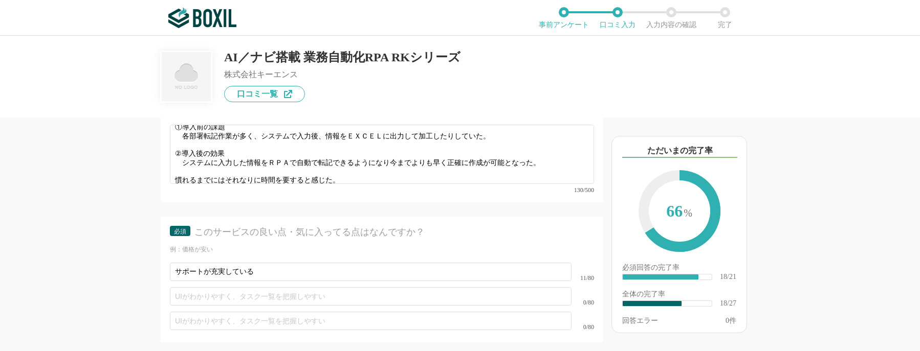
type input "転記作業を削減できる"
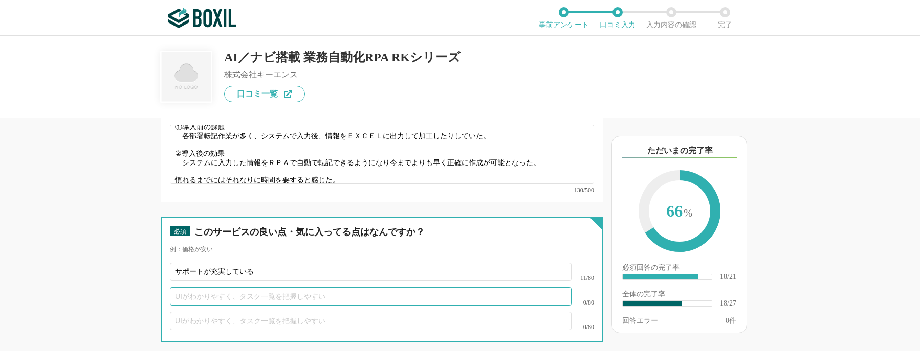
click at [230, 287] on input "text" at bounding box center [371, 296] width 402 height 18
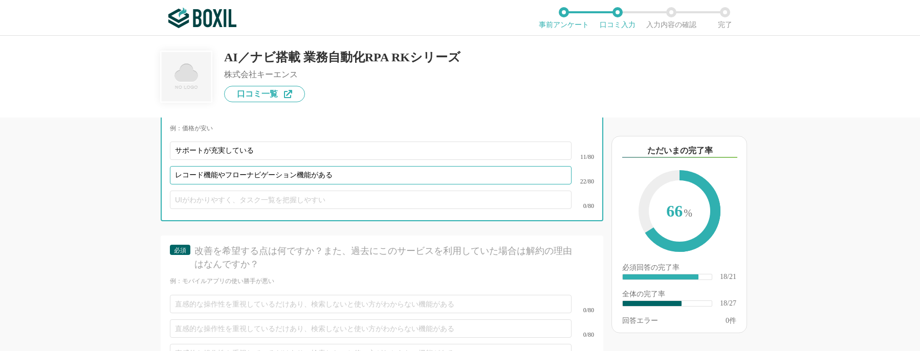
scroll to position [2199, 0]
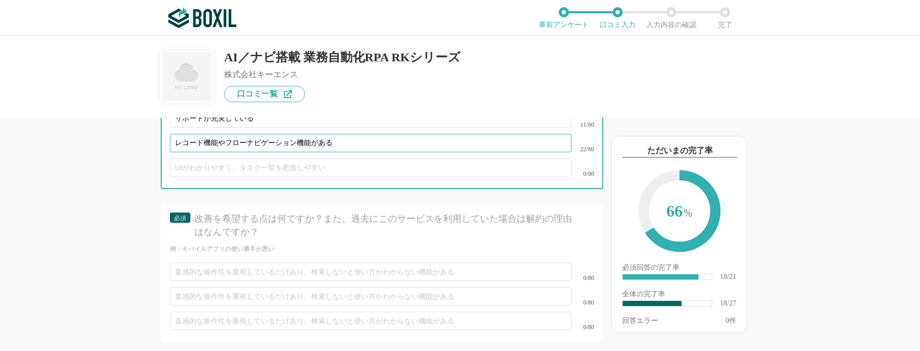
type input "レコード機能やフローナビゲーション機能がある"
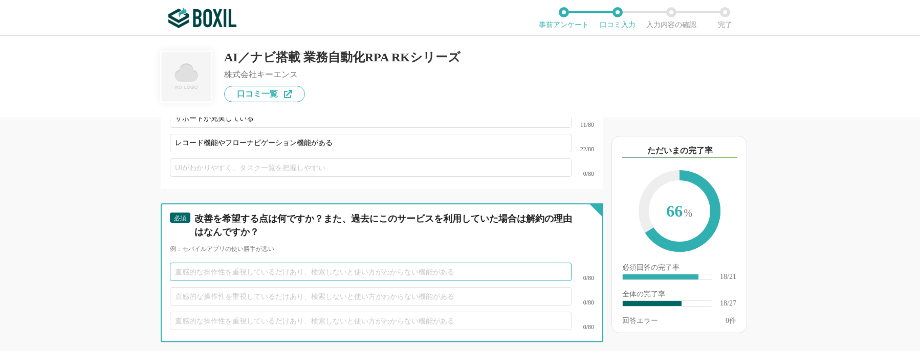
click at [366, 263] on input "text" at bounding box center [371, 272] width 402 height 18
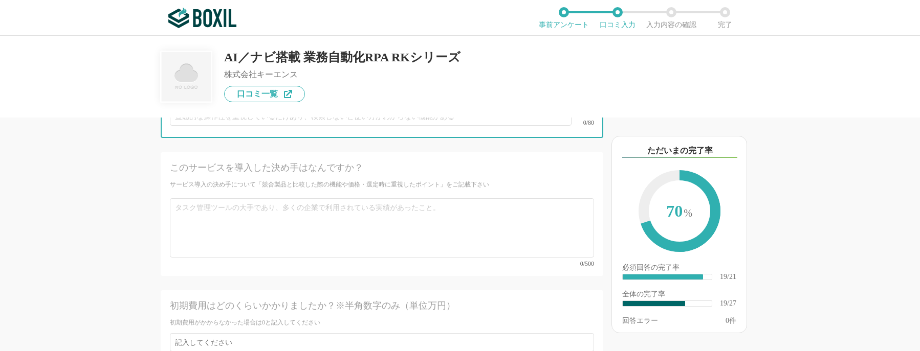
scroll to position [2455, 0]
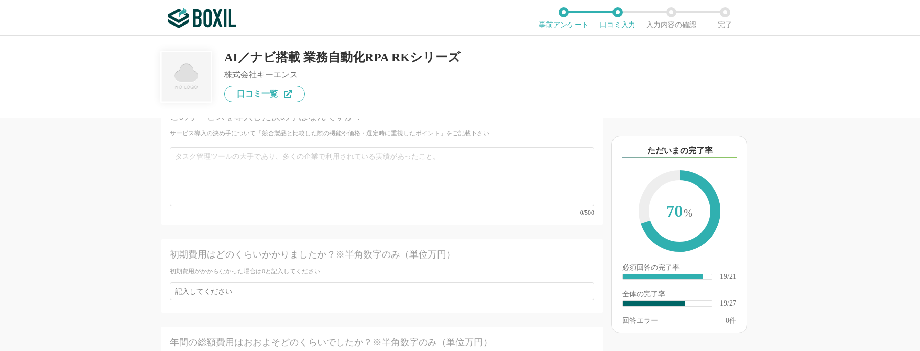
type input "トレーニング版にのみ同時利用の機能がある為製品版でもあると良いと感じた"
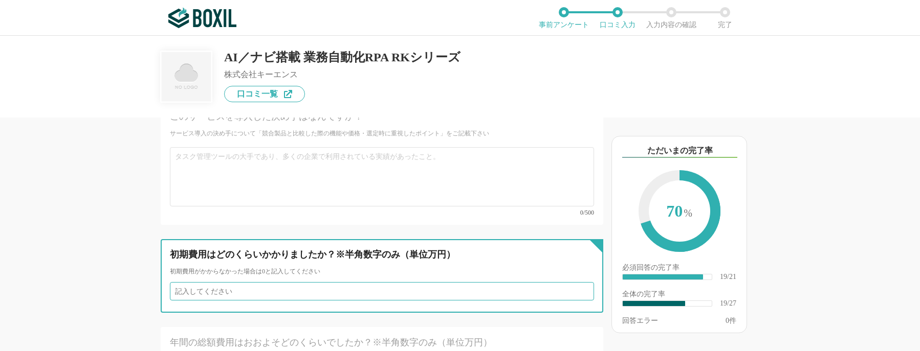
click at [343, 282] on input "number" at bounding box center [382, 291] width 424 height 18
click at [577, 282] on input "1" at bounding box center [382, 291] width 424 height 18
type input "0"
click at [577, 282] on input "0" at bounding box center [382, 291] width 424 height 18
click at [283, 282] on input "0" at bounding box center [382, 291] width 424 height 18
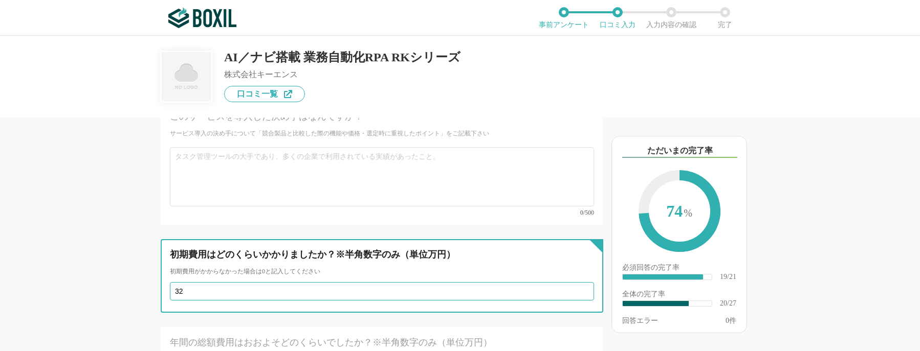
type input "32"
click at [580, 282] on input "31" at bounding box center [382, 291] width 424 height 18
click at [577, 282] on input "30" at bounding box center [382, 291] width 424 height 18
click at [577, 282] on input "29" at bounding box center [382, 291] width 424 height 18
click at [576, 282] on input "30" at bounding box center [382, 291] width 424 height 18
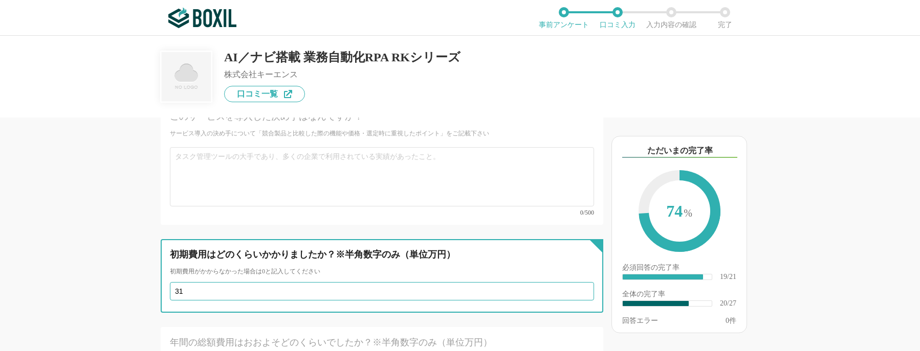
click at [576, 282] on input "31" at bounding box center [382, 291] width 424 height 18
type input "32"
click at [576, 282] on input "32" at bounding box center [382, 291] width 424 height 18
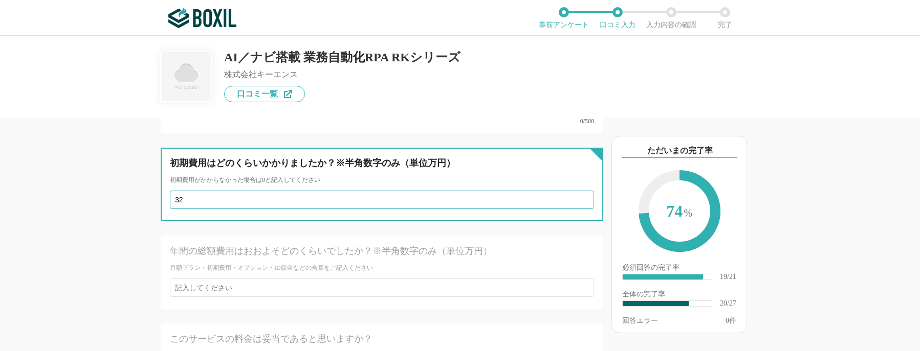
scroll to position [2557, 0]
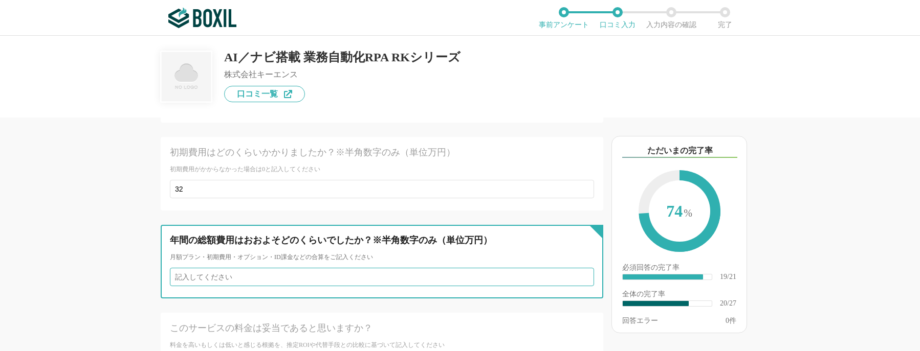
click at [436, 268] on input "number" at bounding box center [382, 277] width 424 height 18
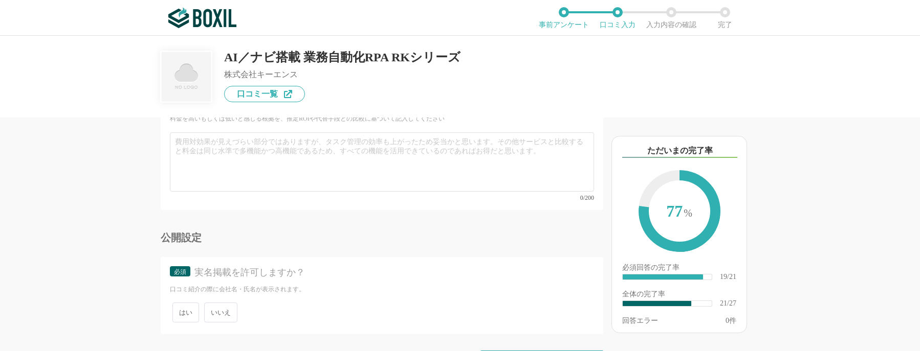
scroll to position [2797, 0]
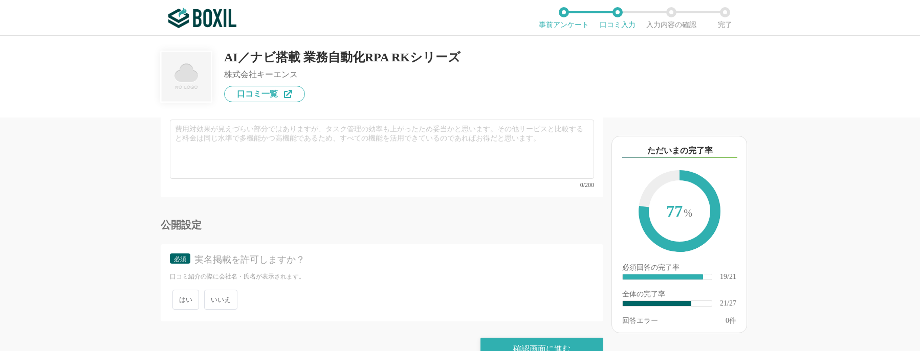
type input "400"
click at [230, 290] on span "いいえ" at bounding box center [220, 300] width 33 height 20
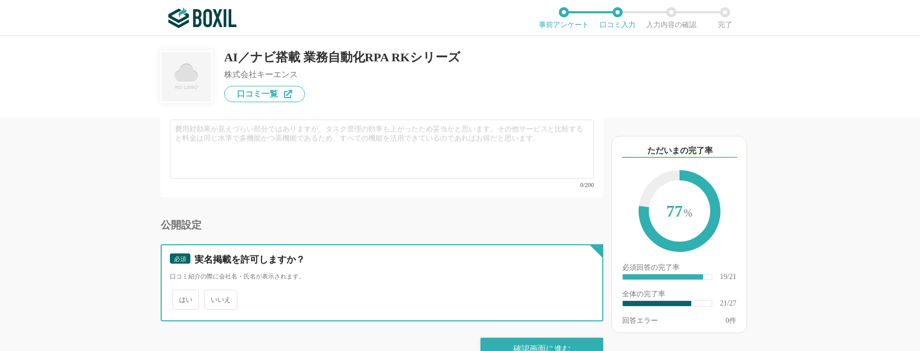
click at [213, 292] on input "いいえ" at bounding box center [210, 295] width 7 height 7
radio input "true"
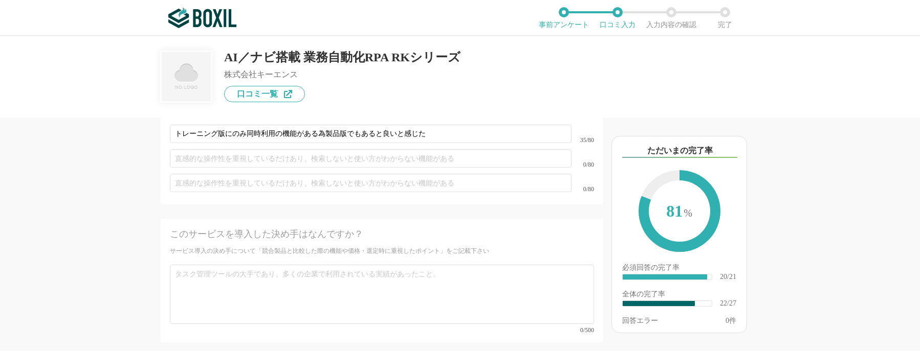
scroll to position [2285, 0]
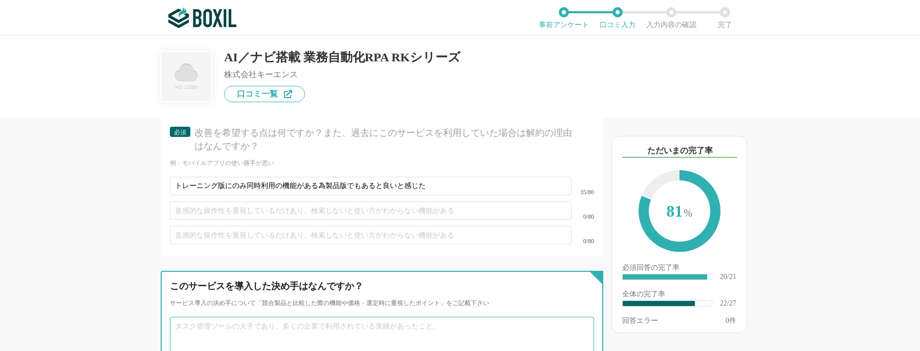
click at [325, 320] on textarea at bounding box center [382, 346] width 424 height 59
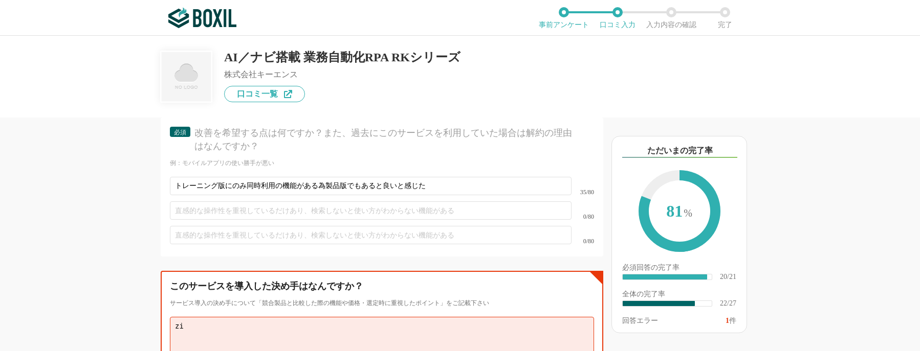
type textarea "z"
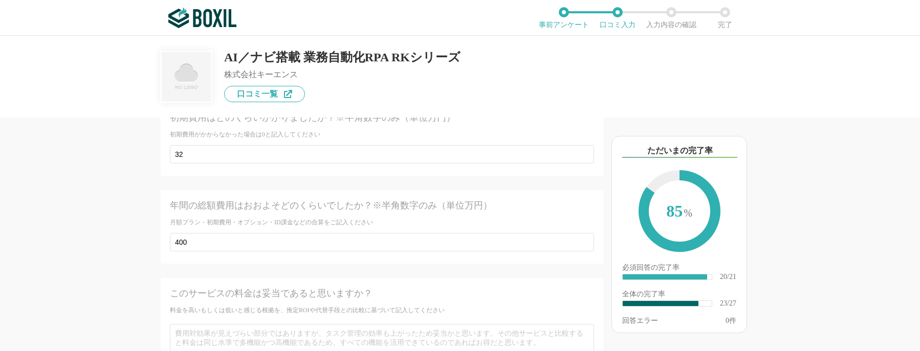
scroll to position [2643, 0]
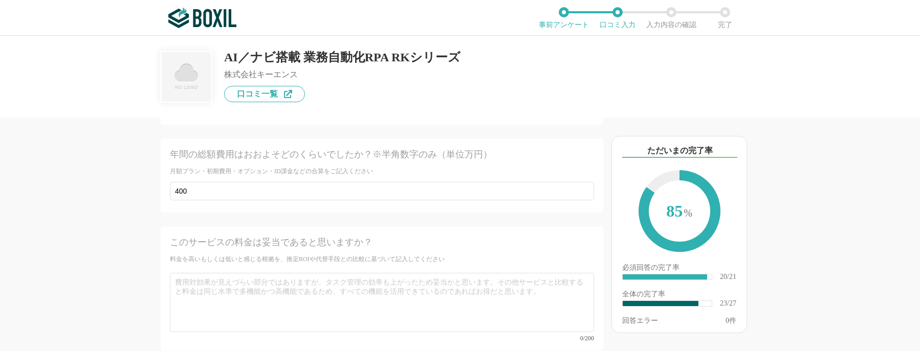
type textarea "事務作業の削減を考えていたところにちょうど商品案内のメールがきており、ＷＥＢのうち合わせで詳細を確認したところ削減が見込めそうだった為。 また、導入時のサポー…"
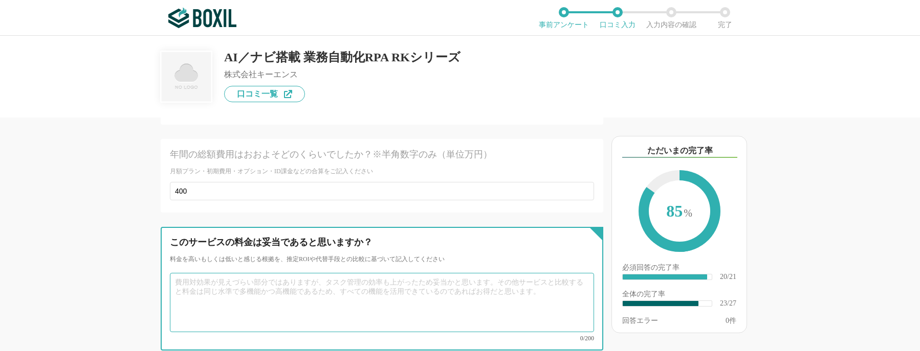
click at [344, 273] on textarea at bounding box center [382, 302] width 424 height 59
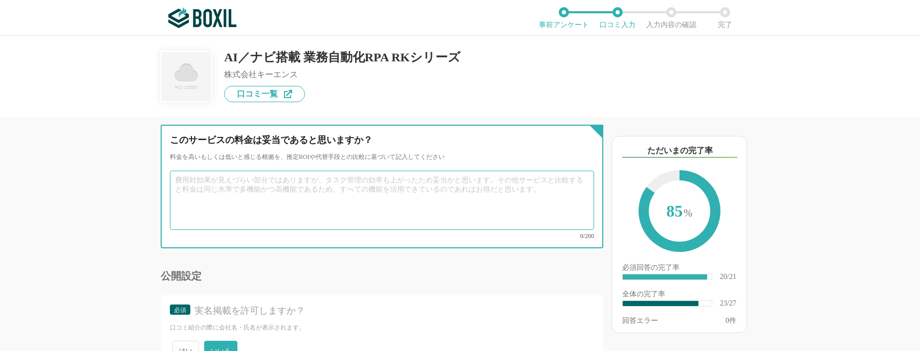
scroll to position [2797, 0]
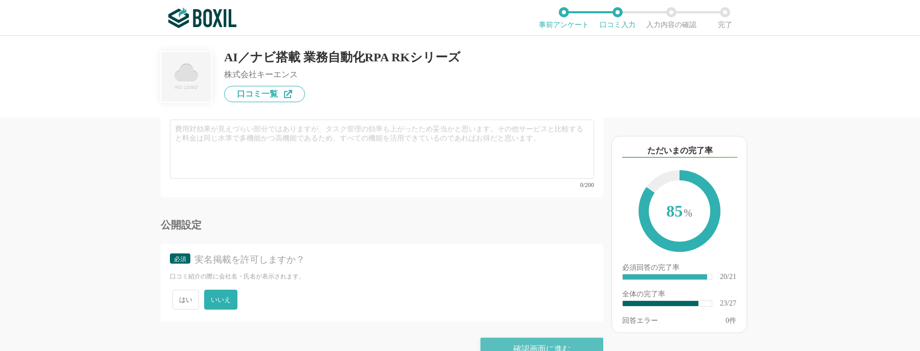
click at [559, 338] on div "確認画面に進む" at bounding box center [541, 349] width 123 height 23
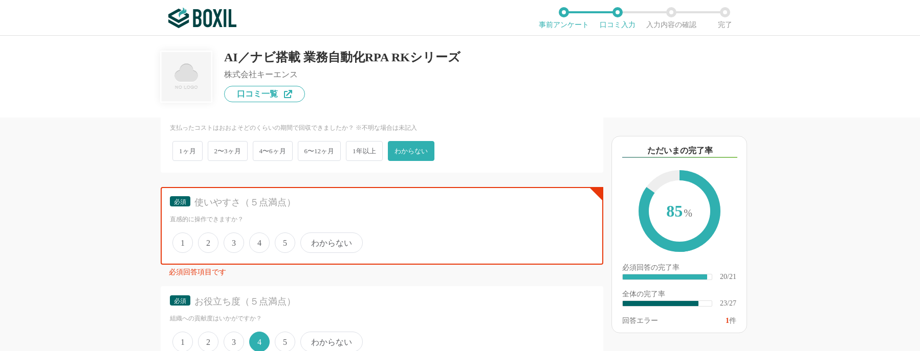
scroll to position [511, 0]
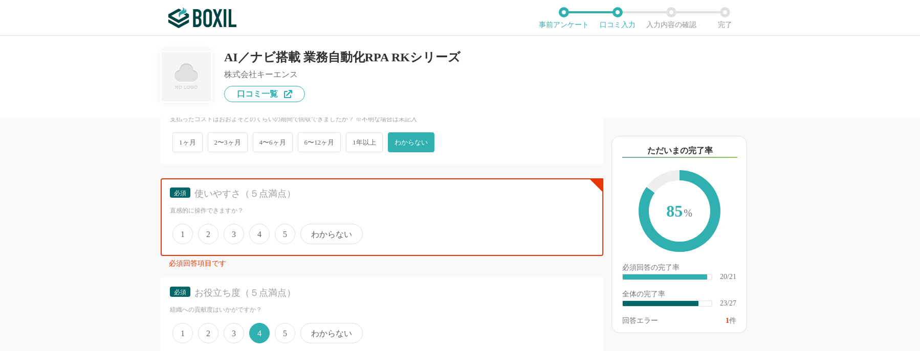
click at [263, 235] on span "4" at bounding box center [259, 234] width 20 height 20
click at [258, 232] on input "4" at bounding box center [255, 229] width 7 height 7
radio input "true"
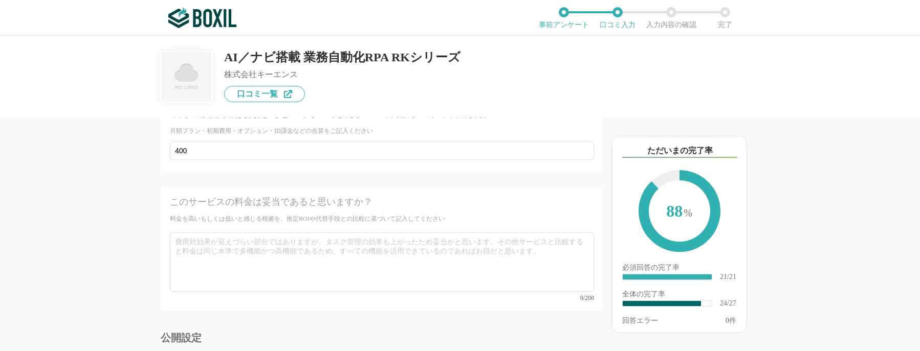
scroll to position [2797, 0]
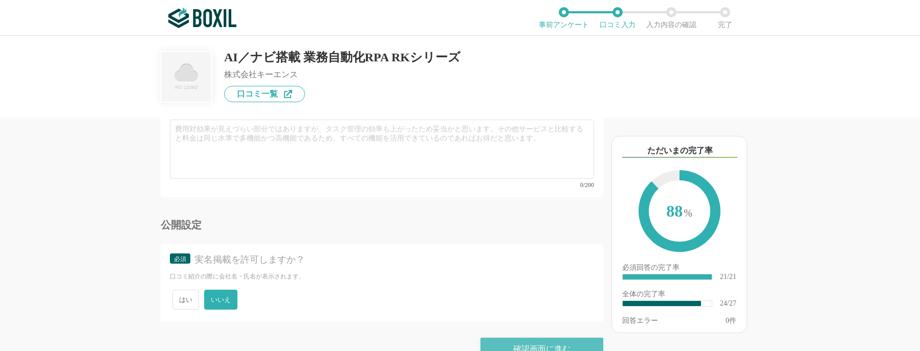
click at [519, 338] on div "確認画面に進む" at bounding box center [541, 349] width 123 height 23
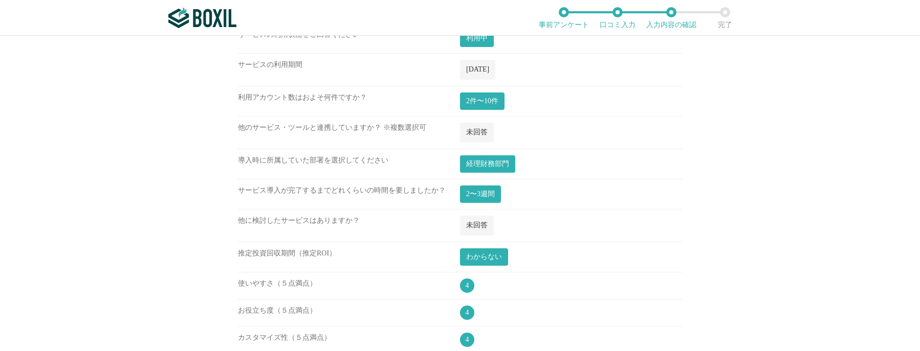
scroll to position [205, 0]
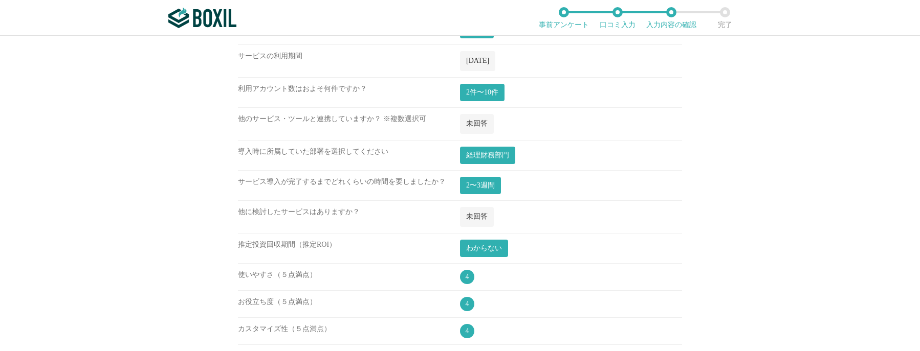
click at [475, 220] on span "未回答" at bounding box center [476, 217] width 21 height 8
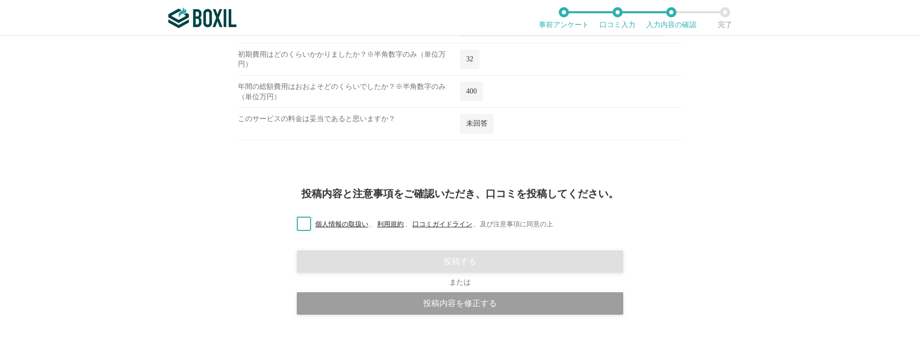
scroll to position [1212, 0]
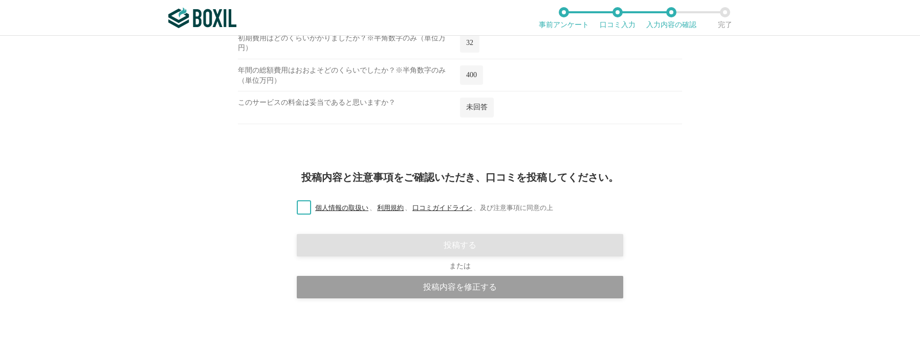
click at [300, 208] on label "個人情報の取扱い 、 利用規約 、 口コミガイドライン 、 及び注意事項に同意の上" at bounding box center [420, 208] width 264 height 11
click at [0, 0] on input "個人情報の取扱い 、 利用規約 、 口コミガイドライン 、 及び注意事項に同意の上" at bounding box center [0, 0] width 0 height 0
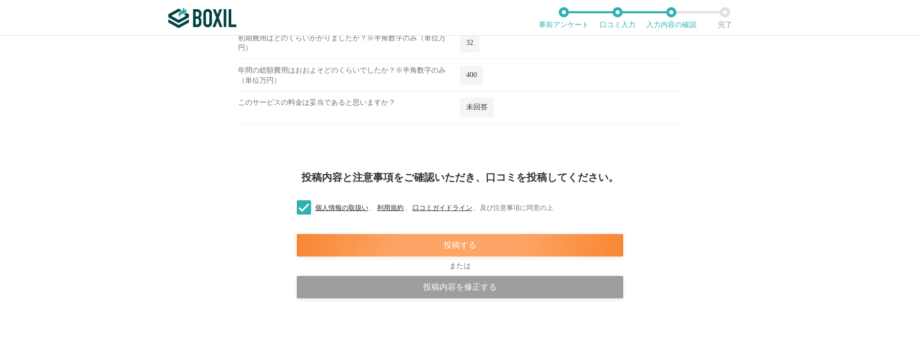
click at [518, 242] on div "投稿する" at bounding box center [460, 245] width 326 height 23
